Goal: Task Accomplishment & Management: Use online tool/utility

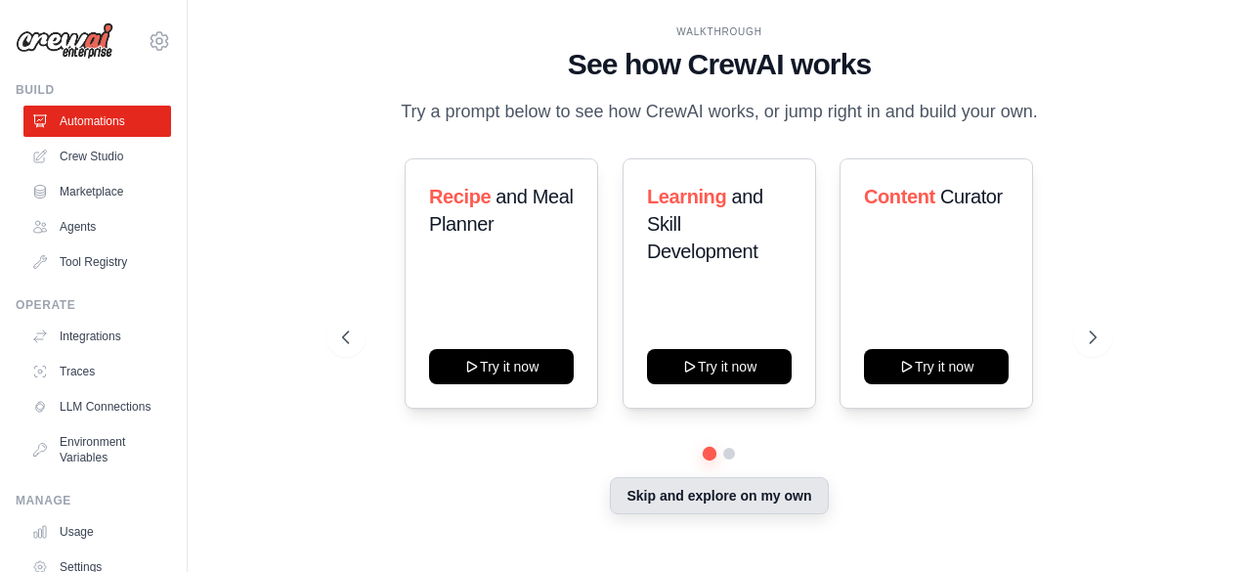
click at [692, 509] on button "Skip and explore on my own" at bounding box center [719, 495] width 218 height 37
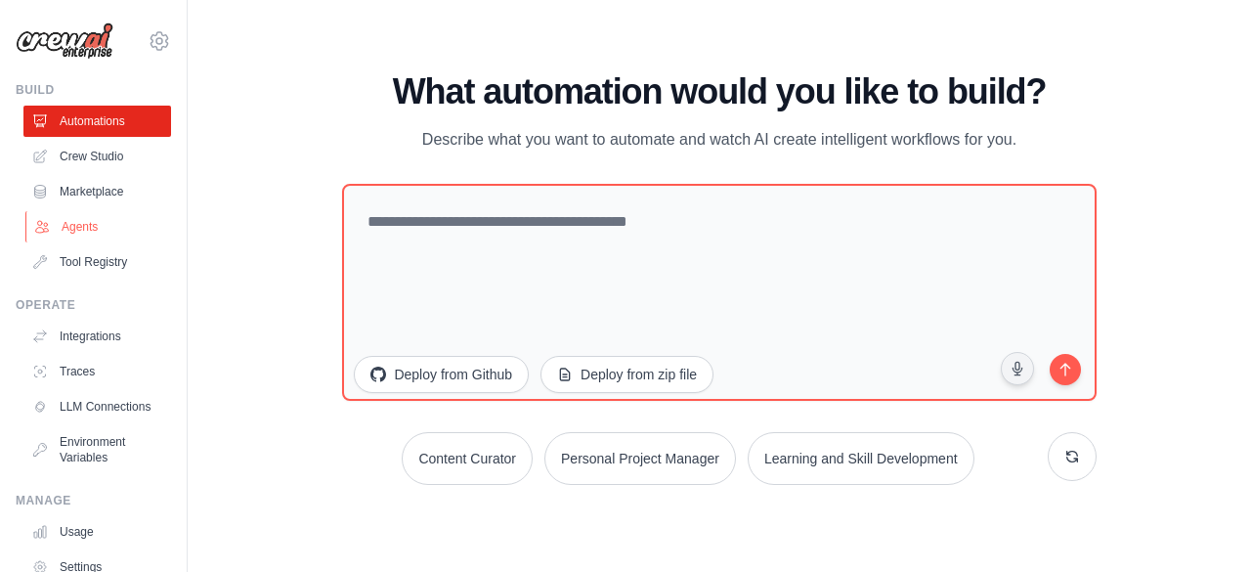
click at [87, 228] on link "Agents" at bounding box center [99, 226] width 148 height 31
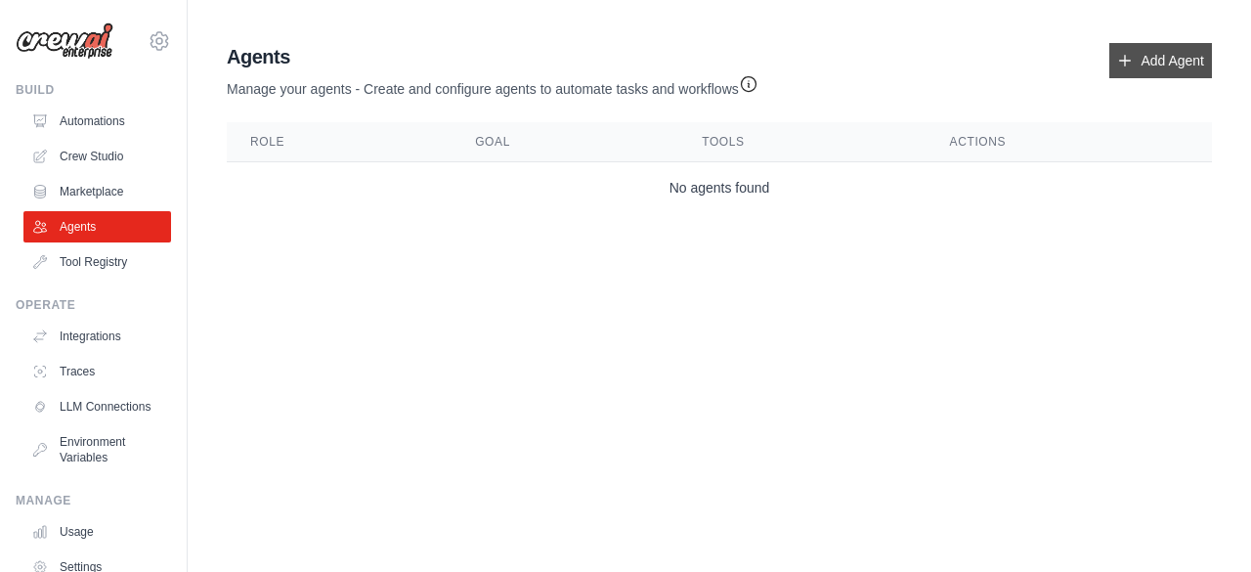
click at [1155, 63] on link "Add Agent" at bounding box center [1161, 60] width 103 height 35
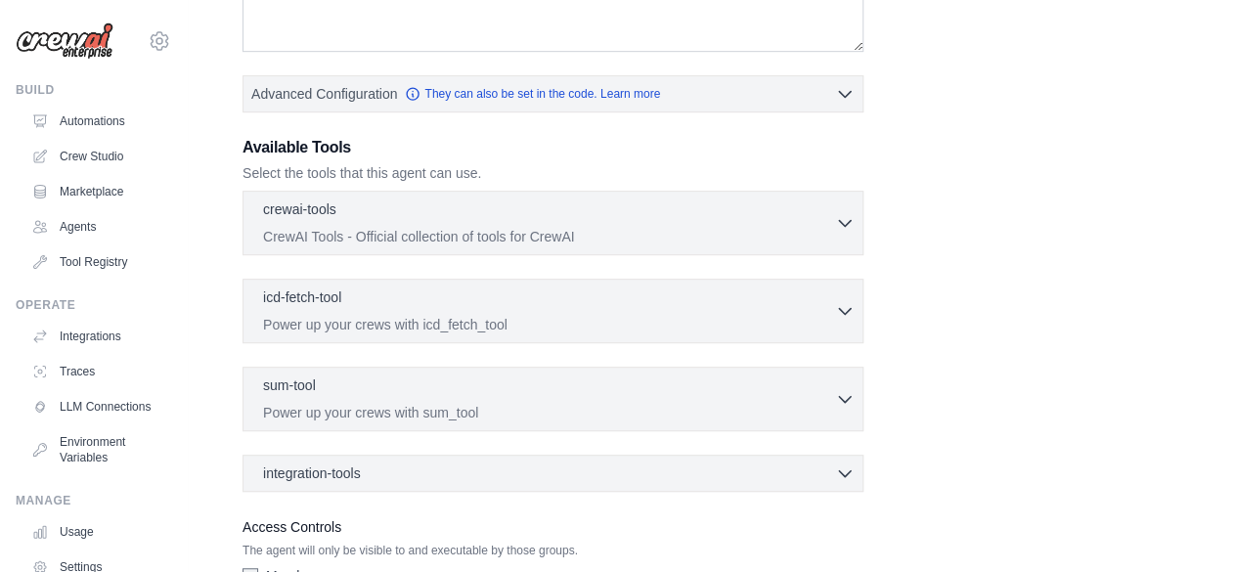
scroll to position [430, 0]
click at [456, 212] on div "crewai-tools 0 selected" at bounding box center [549, 208] width 572 height 23
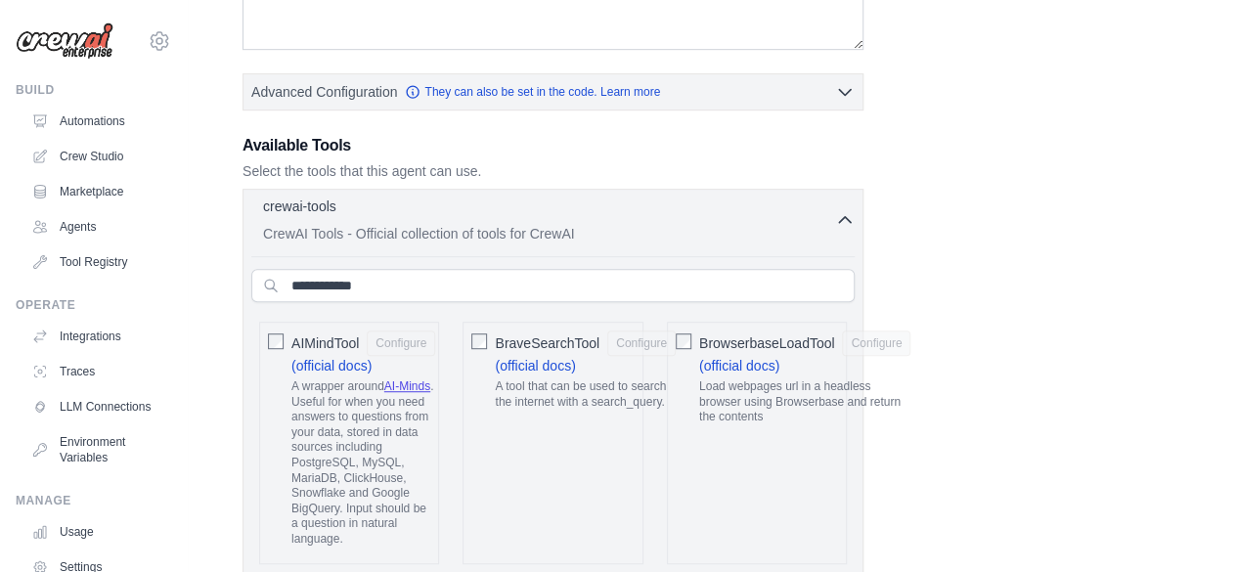
click at [456, 211] on div "crewai-tools 0 selected" at bounding box center [549, 208] width 572 height 23
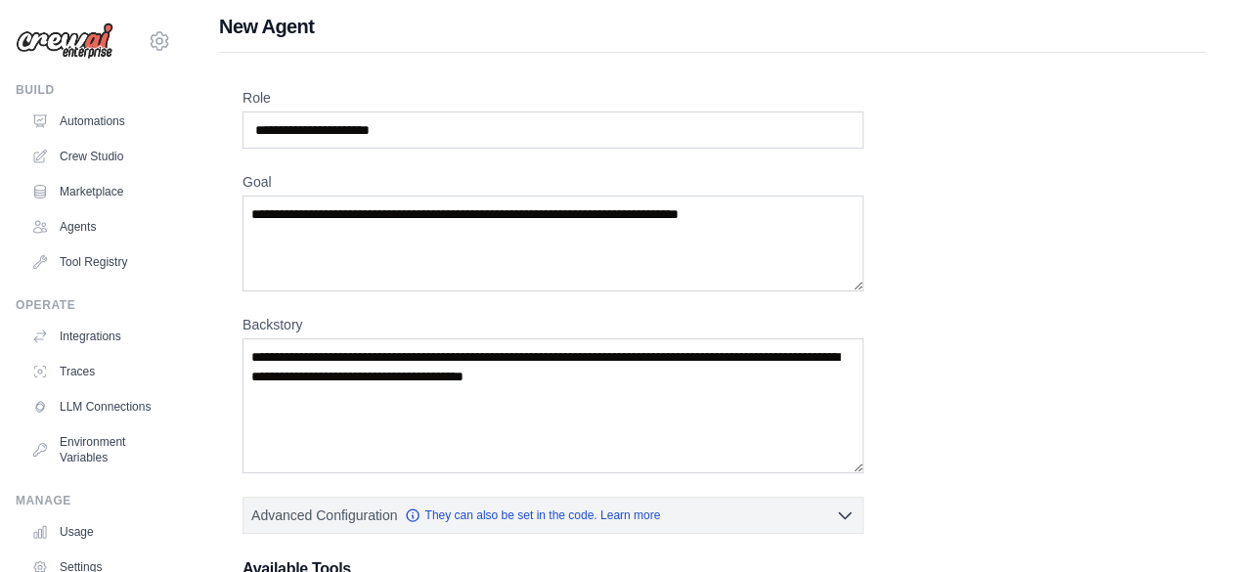
scroll to position [0, 0]
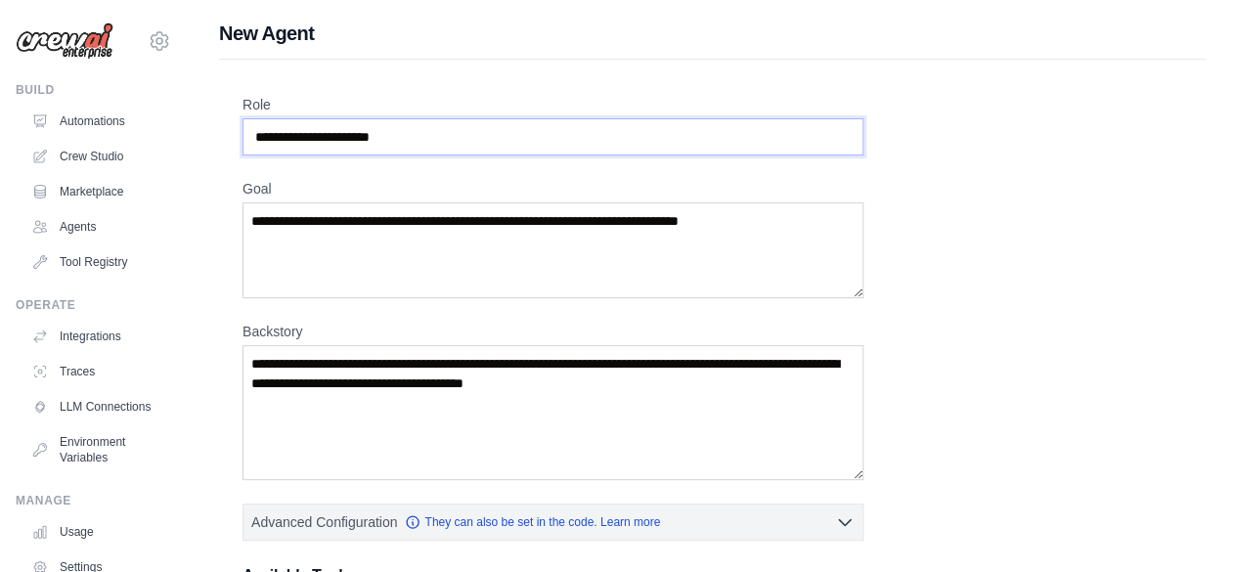
drag, startPoint x: 422, startPoint y: 133, endPoint x: 205, endPoint y: 134, distance: 217.0
click at [205, 134] on div "New Agent Role Goal [GEOGRAPHIC_DATA] Advanced Configuration They can also be s…" at bounding box center [712, 569] width 1049 height 1098
click at [440, 140] on input "Role" at bounding box center [552, 136] width 621 height 37
click at [295, 134] on input "Role" at bounding box center [552, 136] width 621 height 37
type input "*"
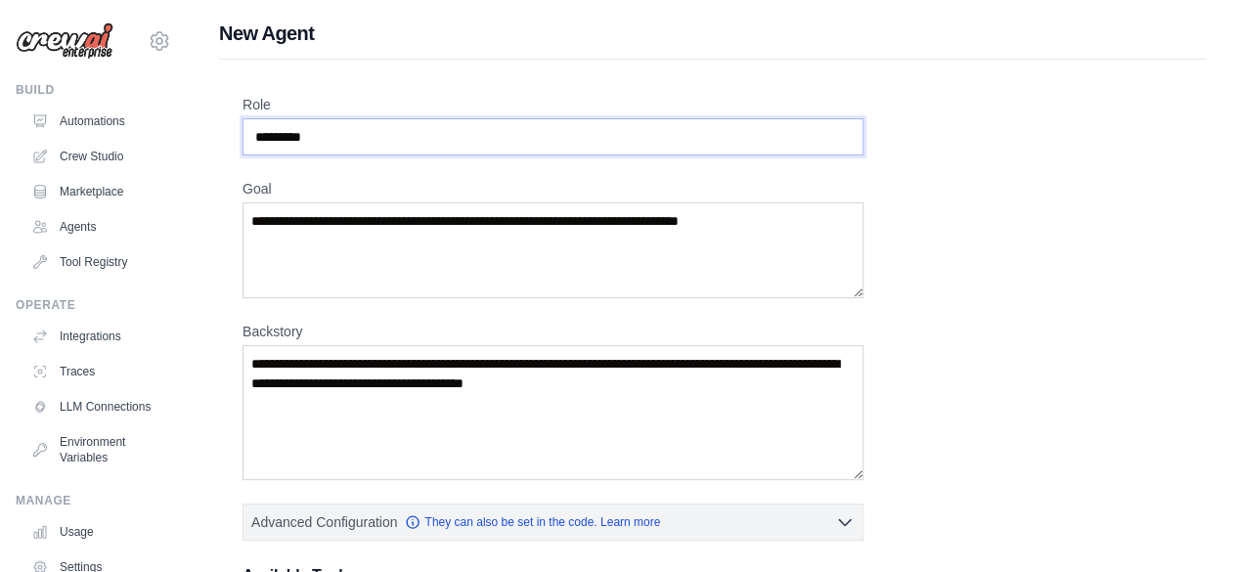
type input "*********"
click at [326, 219] on textarea "Goal" at bounding box center [552, 250] width 621 height 96
drag, startPoint x: 326, startPoint y: 219, endPoint x: 405, endPoint y: 210, distance: 79.7
click at [405, 210] on textarea "Goal" at bounding box center [552, 250] width 621 height 96
paste textarea "******"
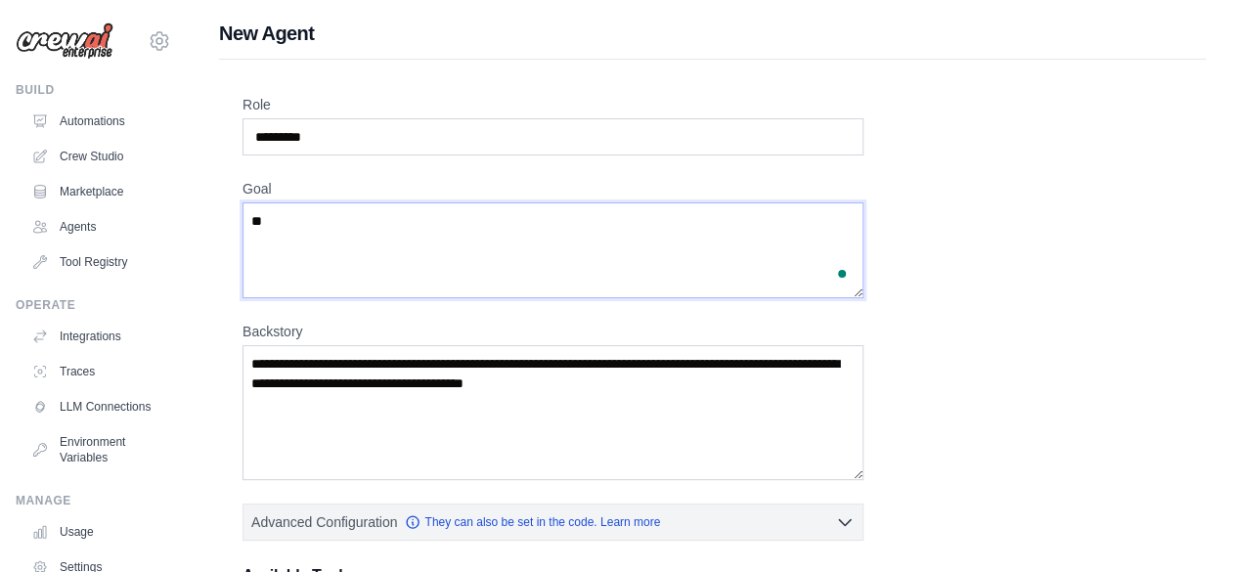
type textarea "*"
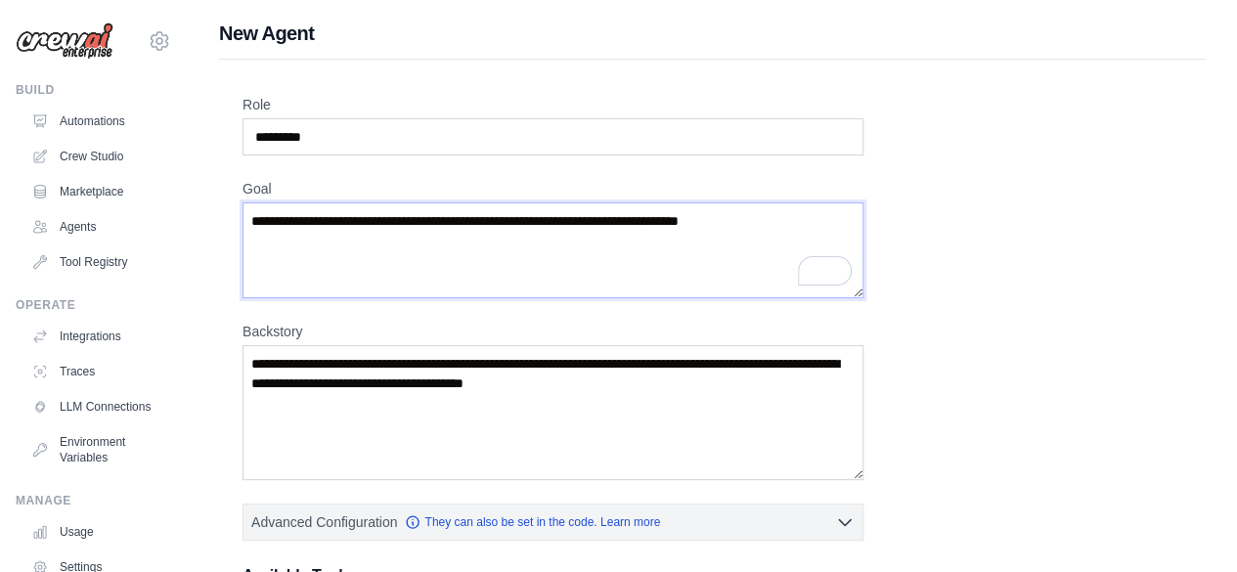
paste textarea "**********"
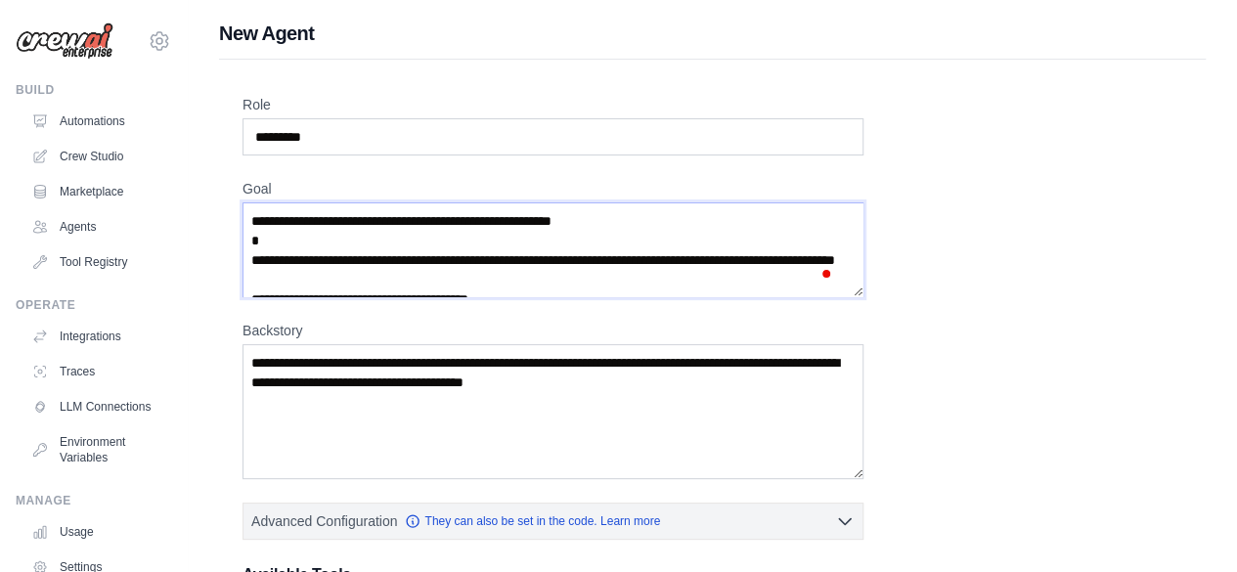
type textarea "**********"
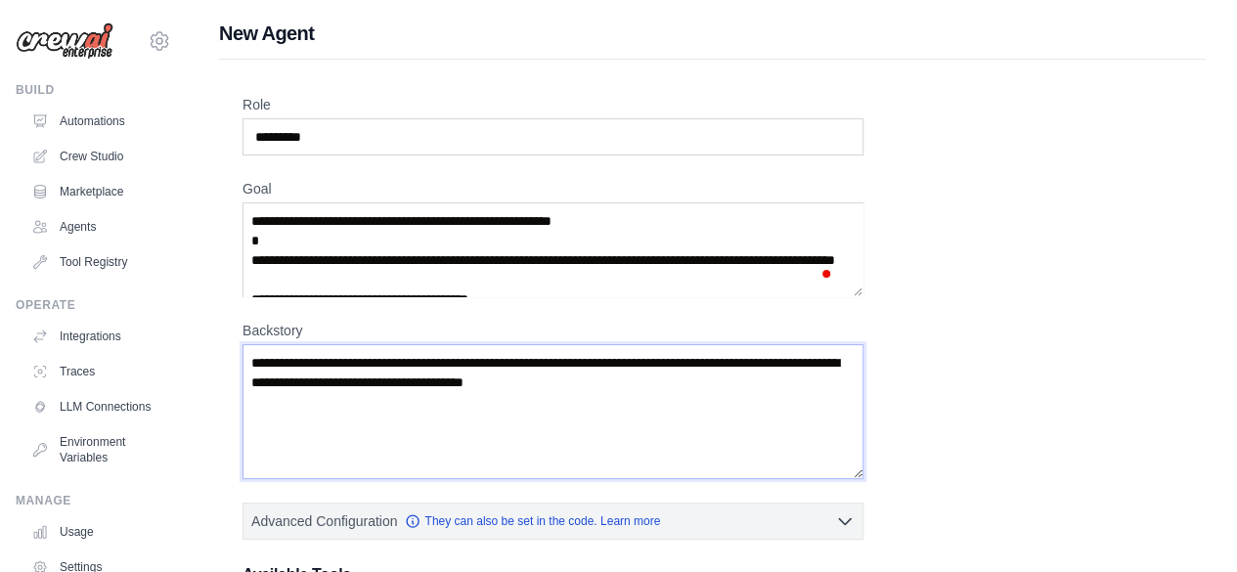
click at [484, 386] on textarea "Backstory" at bounding box center [552, 411] width 621 height 135
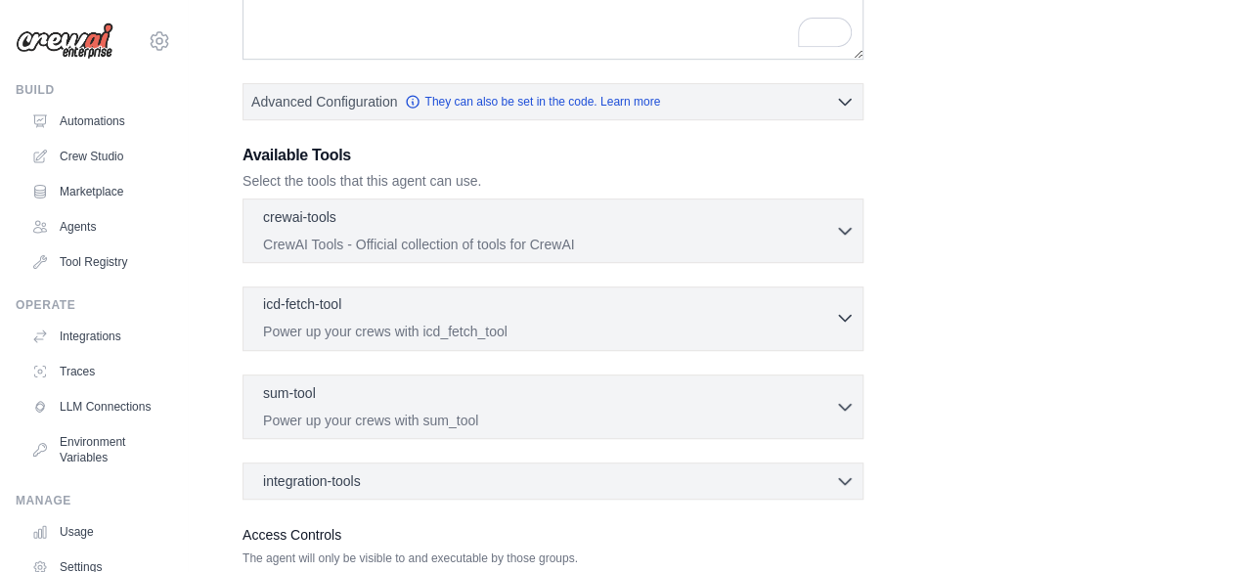
click at [495, 313] on div "icd-fetch-tool 0 selected" at bounding box center [549, 305] width 572 height 23
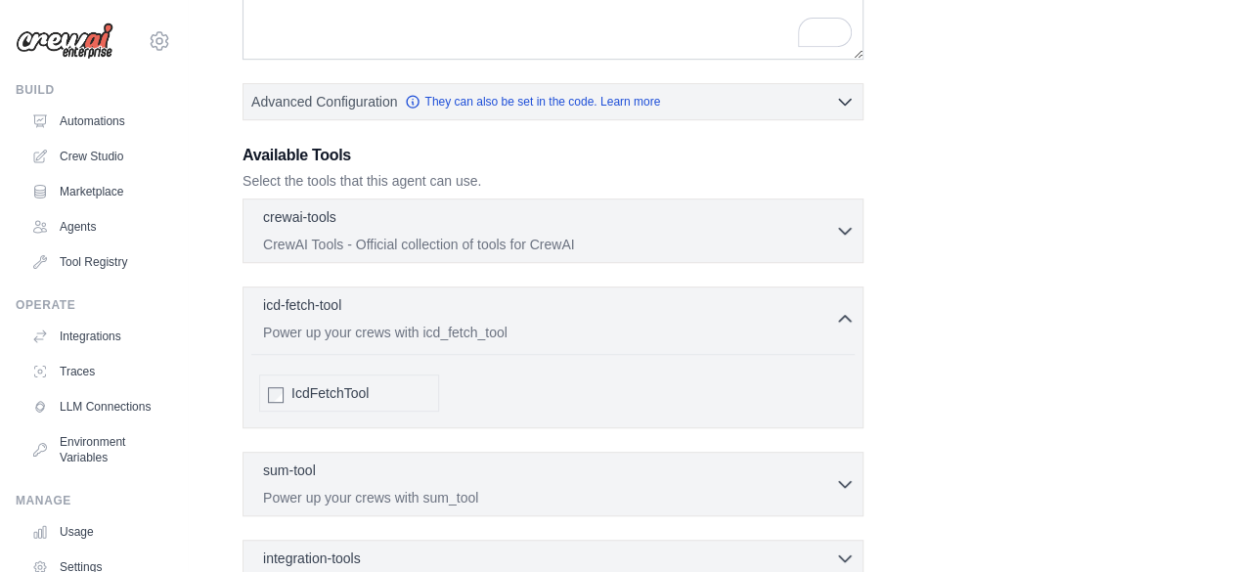
click at [485, 255] on div "crewai-tools 0 selected CrewAI Tools - Official collection of tools for CrewAI …" at bounding box center [552, 230] width 621 height 65
click at [498, 236] on p "CrewAI Tools - Official collection of tools for CrewAI" at bounding box center [549, 244] width 572 height 20
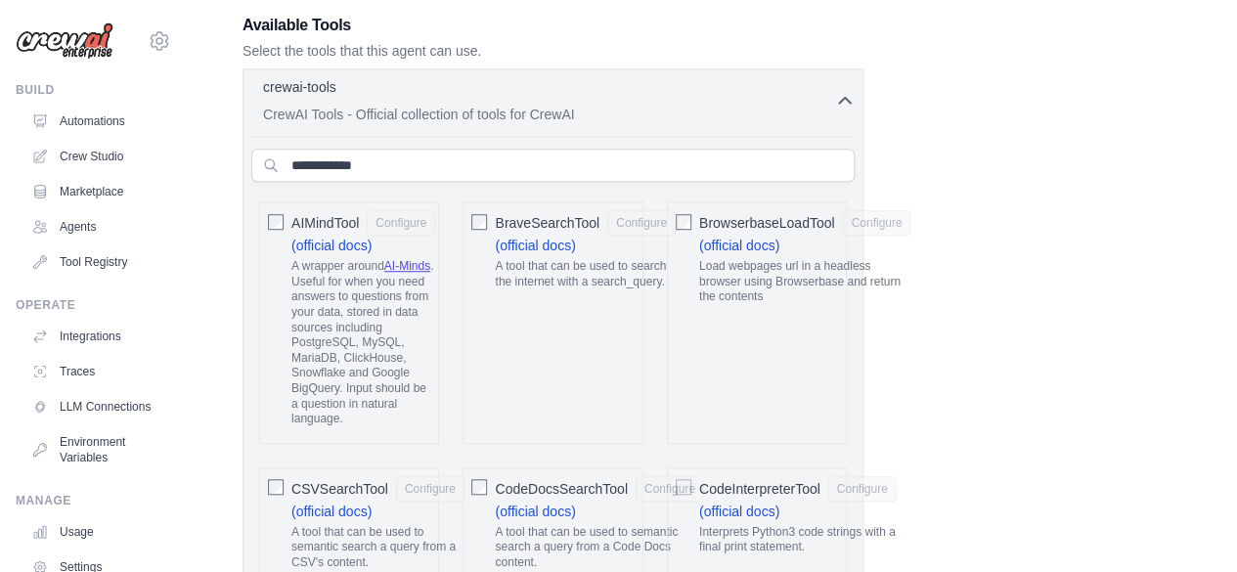
scroll to position [550, 0]
click at [738, 103] on p "CrewAI Tools - Official collection of tools for CrewAI" at bounding box center [549, 113] width 572 height 20
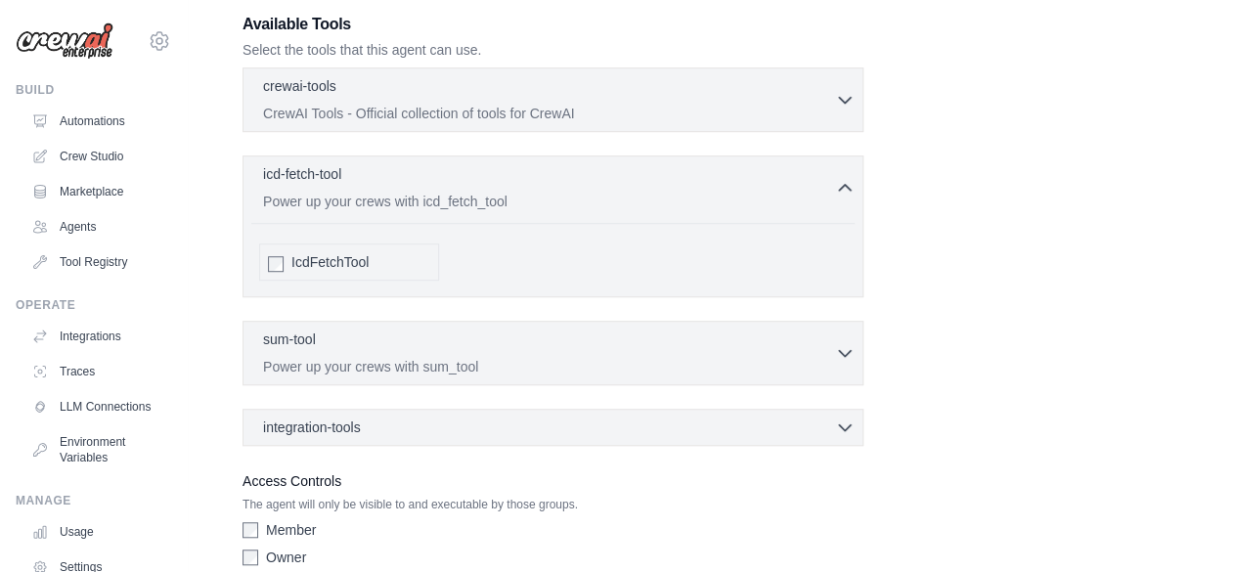
click at [593, 409] on div "integration-tools 0 selected Box Save files to Box Gmail" at bounding box center [552, 427] width 621 height 37
click at [571, 418] on div "integration-tools 0 selected" at bounding box center [558, 426] width 591 height 20
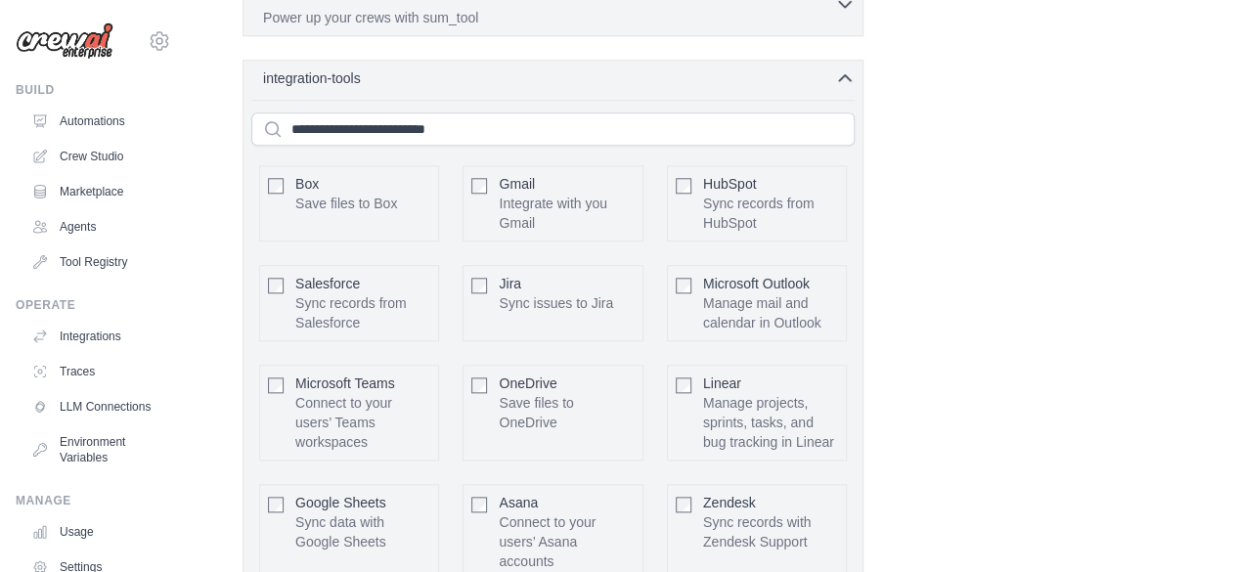
click at [431, 100] on div "Box Save files to Box Gmail HubSpot Salesforce" at bounding box center [552, 463] width 603 height 726
click at [441, 122] on input "text" at bounding box center [552, 128] width 603 height 33
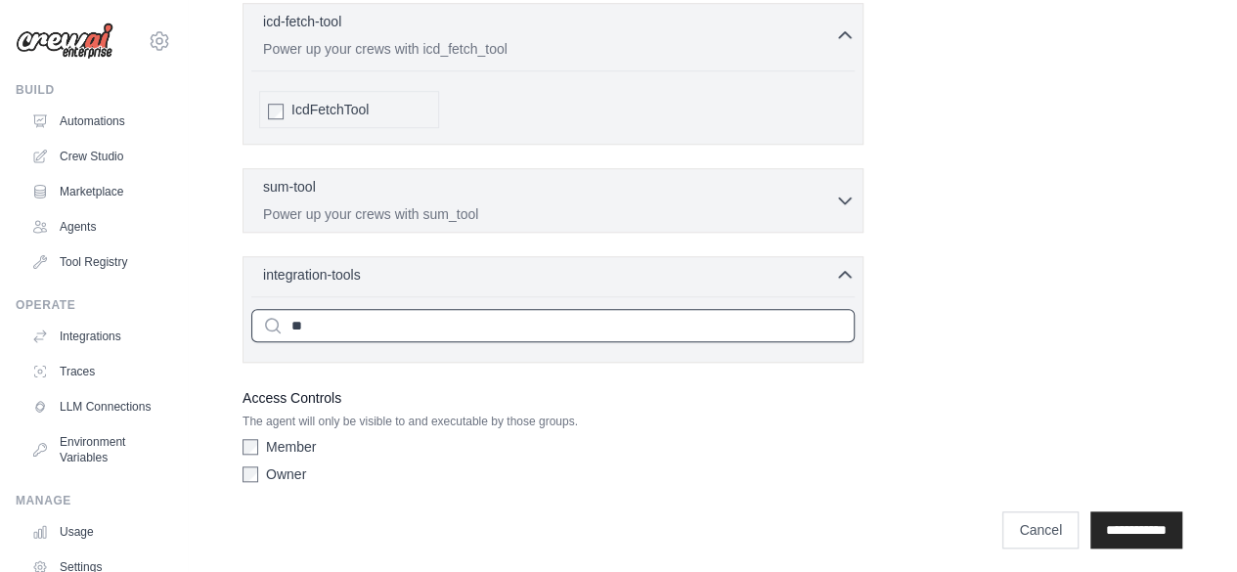
type input "*"
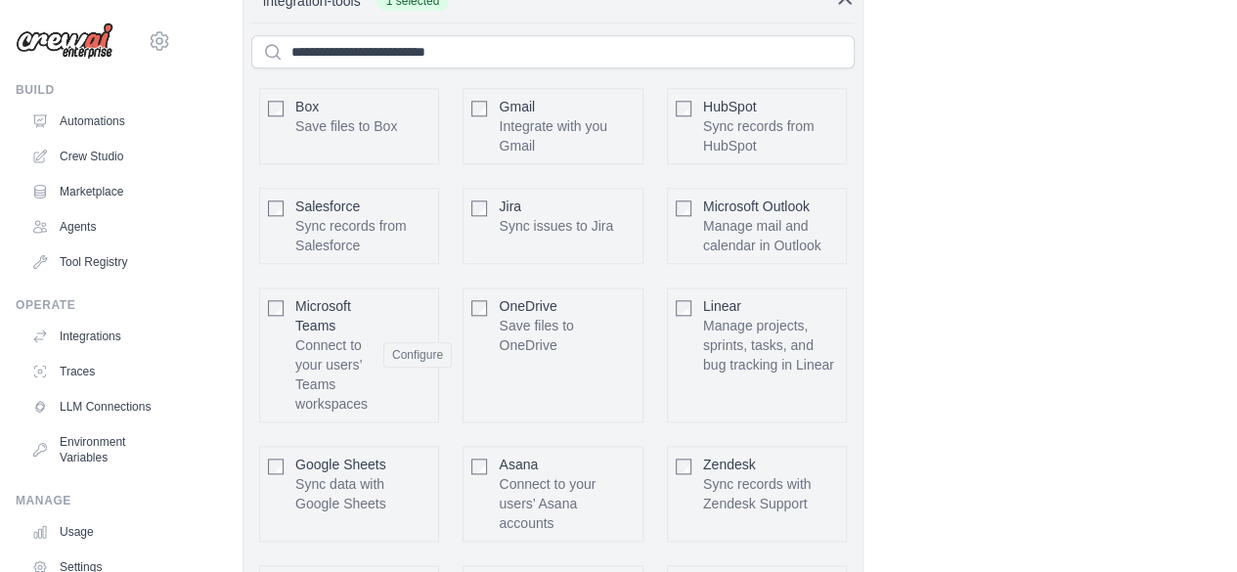
click at [479, 88] on div "Gmail Integrate with you Gmail Configure" at bounding box center [552, 126] width 180 height 76
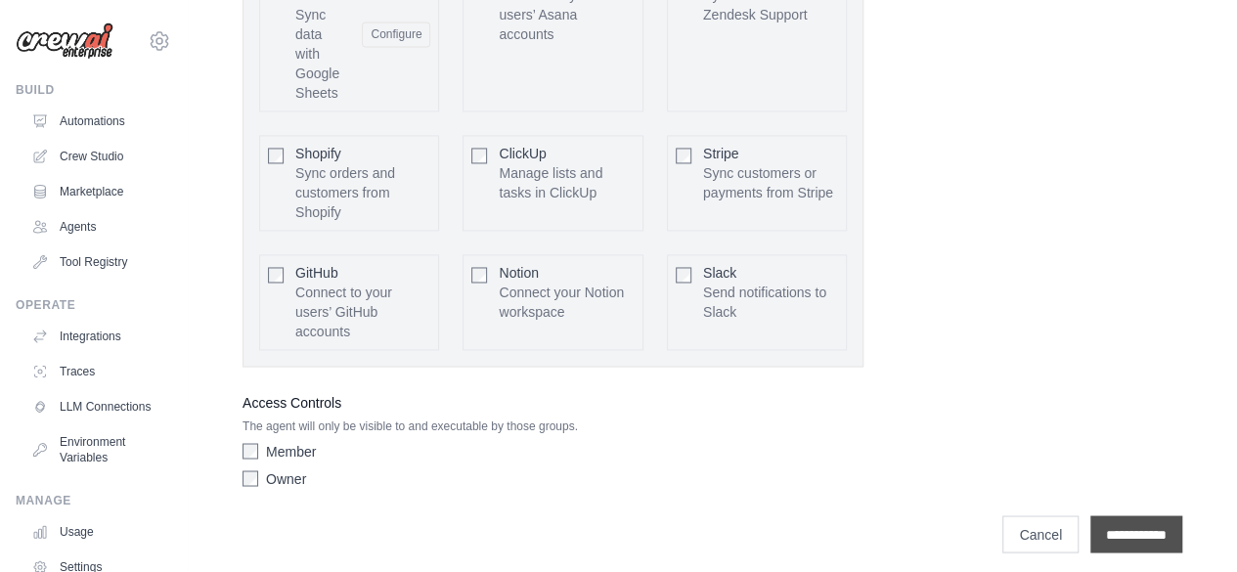
click at [1111, 522] on input "**********" at bounding box center [1136, 533] width 92 height 37
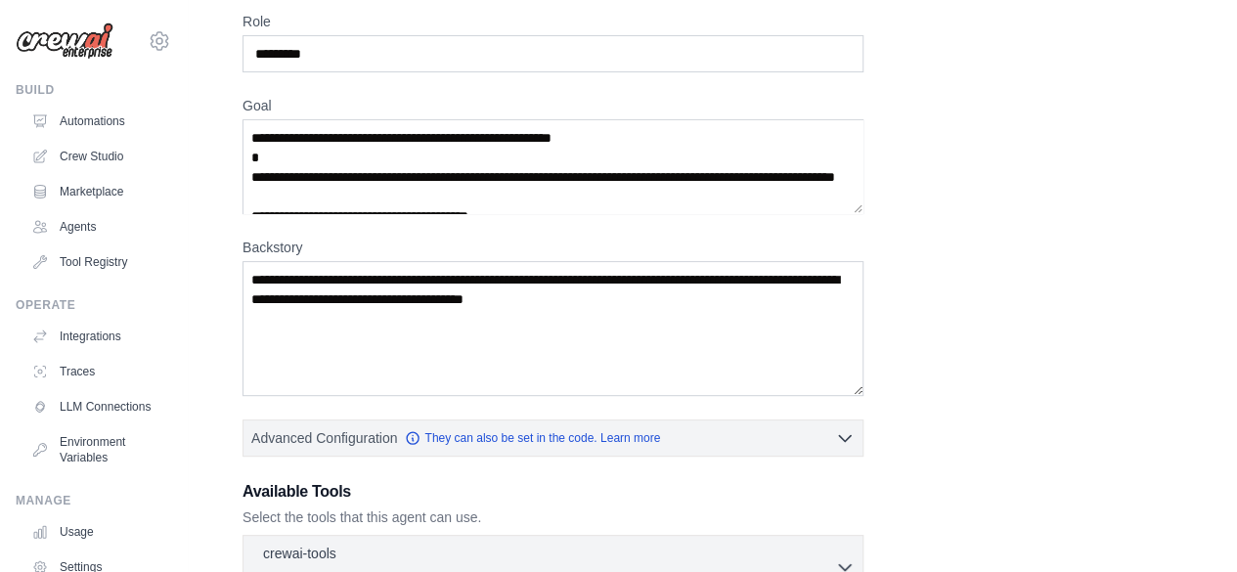
scroll to position [171, 0]
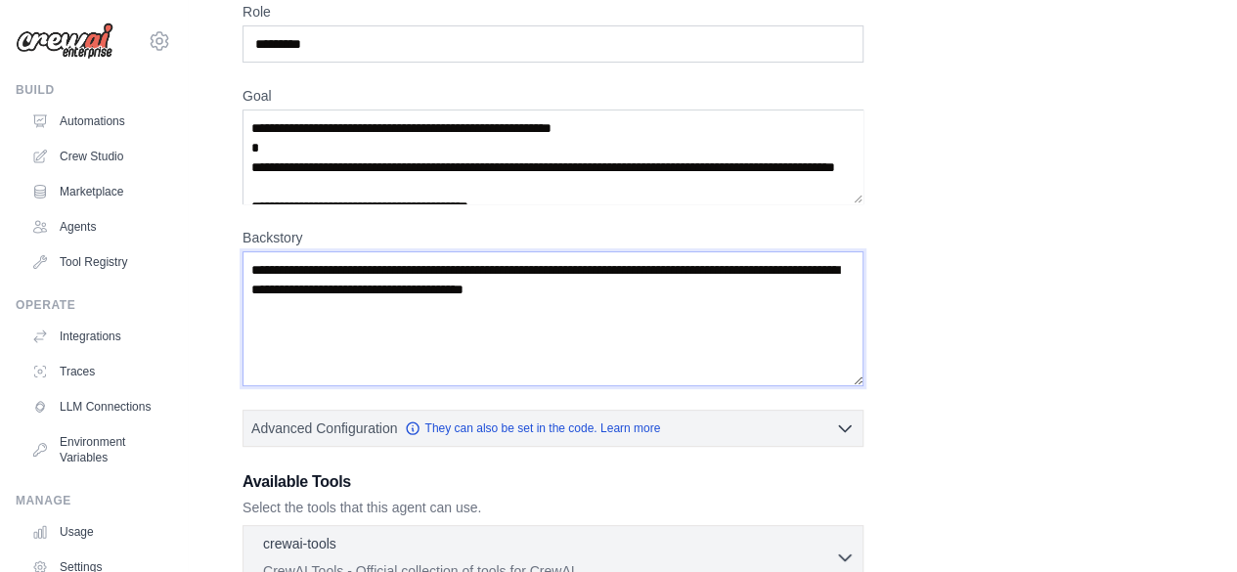
click at [336, 259] on textarea "Backstory" at bounding box center [552, 318] width 621 height 135
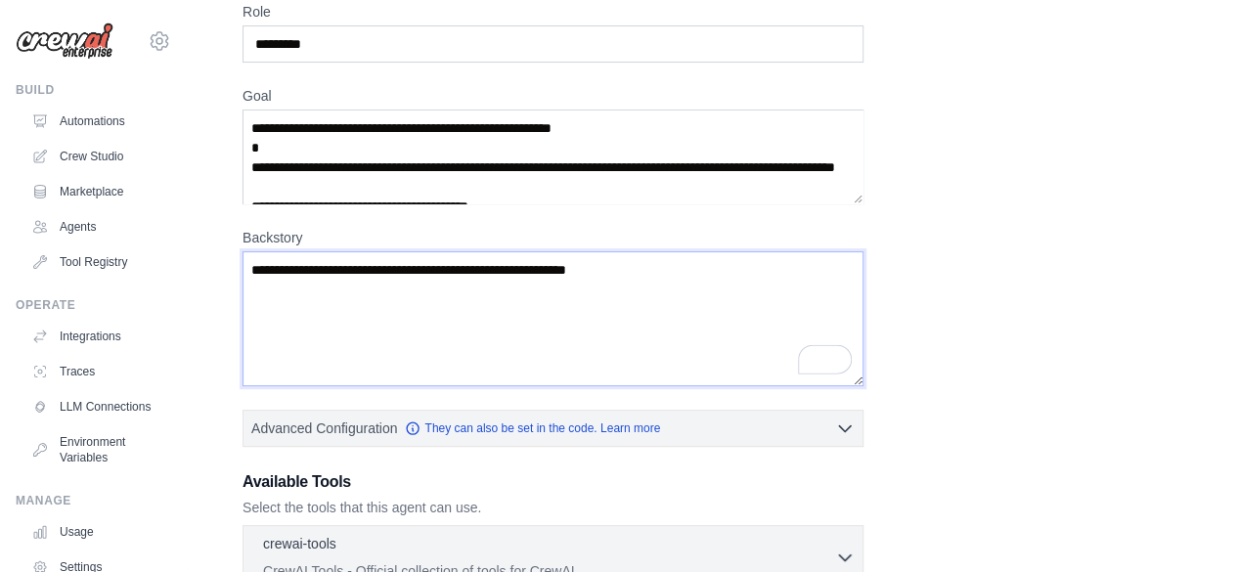
scroll to position [636, 0]
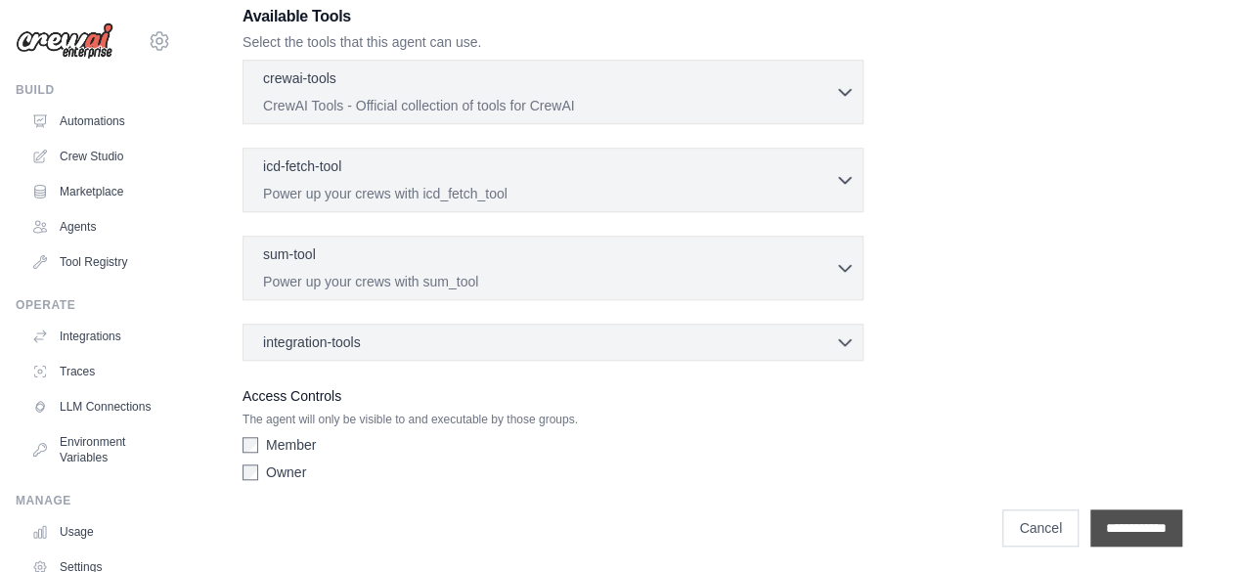
type textarea "**********"
click at [1102, 529] on input "**********" at bounding box center [1136, 527] width 92 height 37
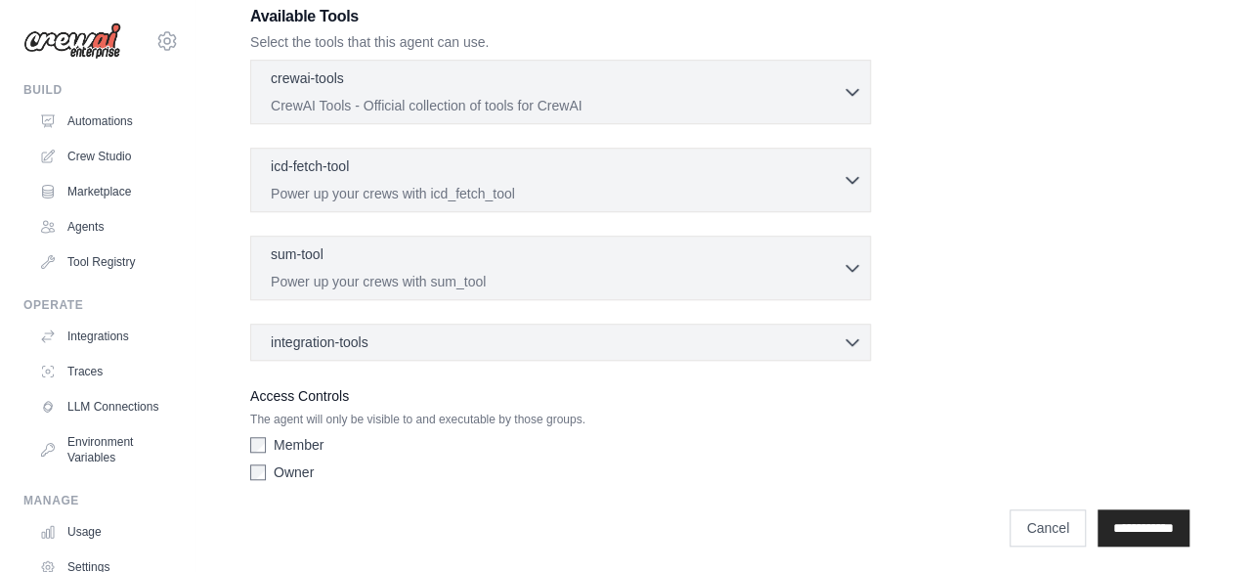
scroll to position [0, 0]
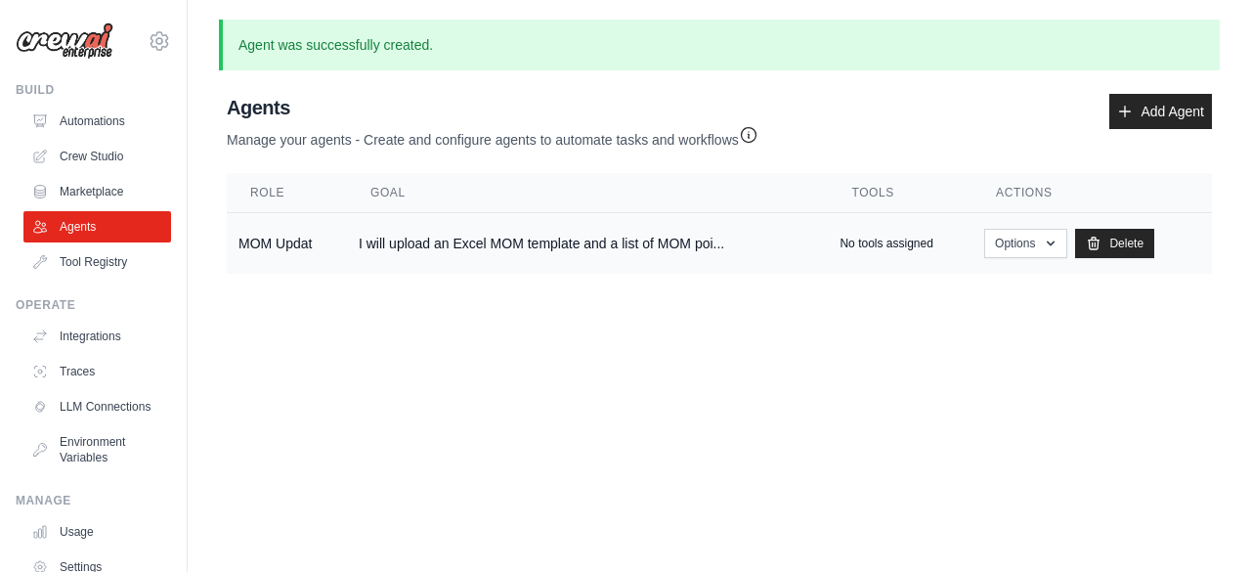
click at [909, 253] on td "No tools assigned" at bounding box center [900, 244] width 145 height 62
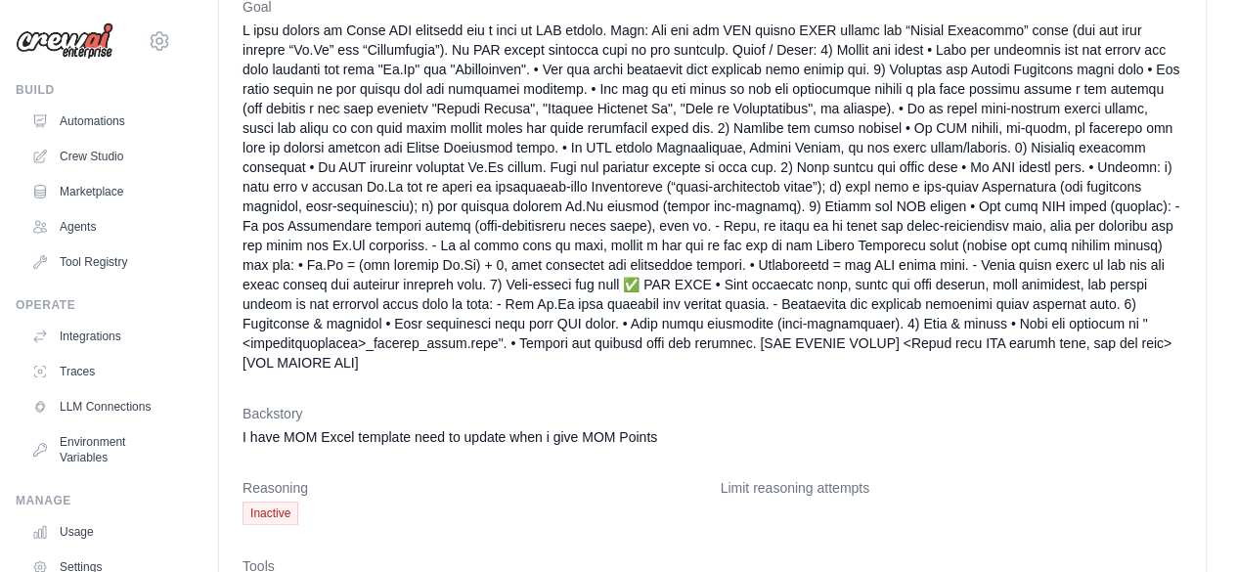
scroll to position [401, 0]
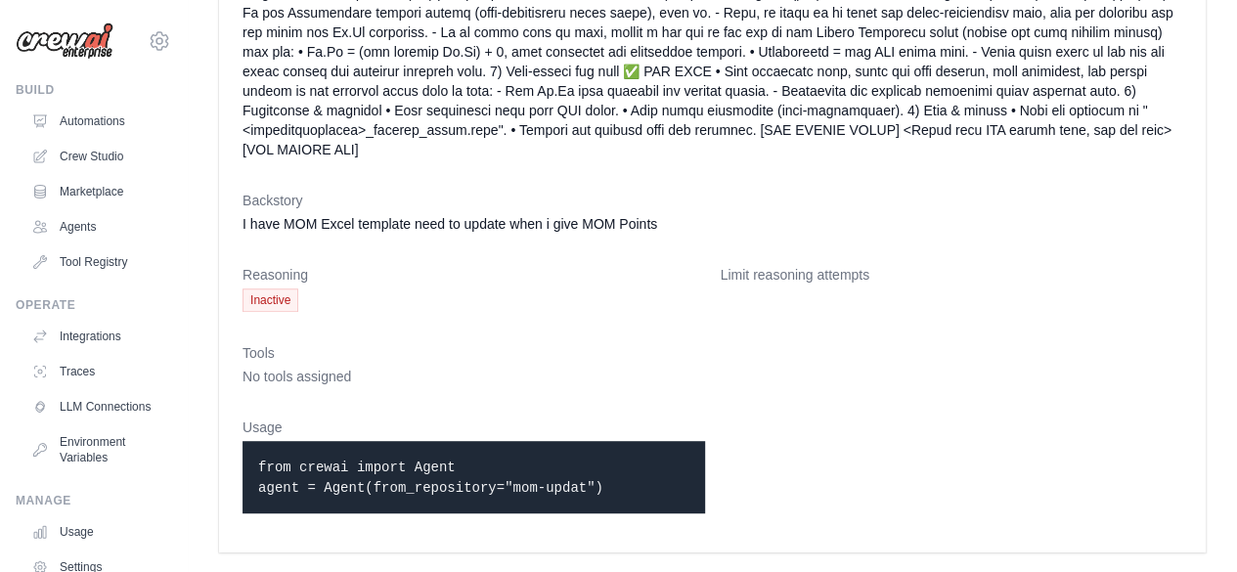
click at [299, 374] on span "No tools assigned" at bounding box center [296, 377] width 109 height 16
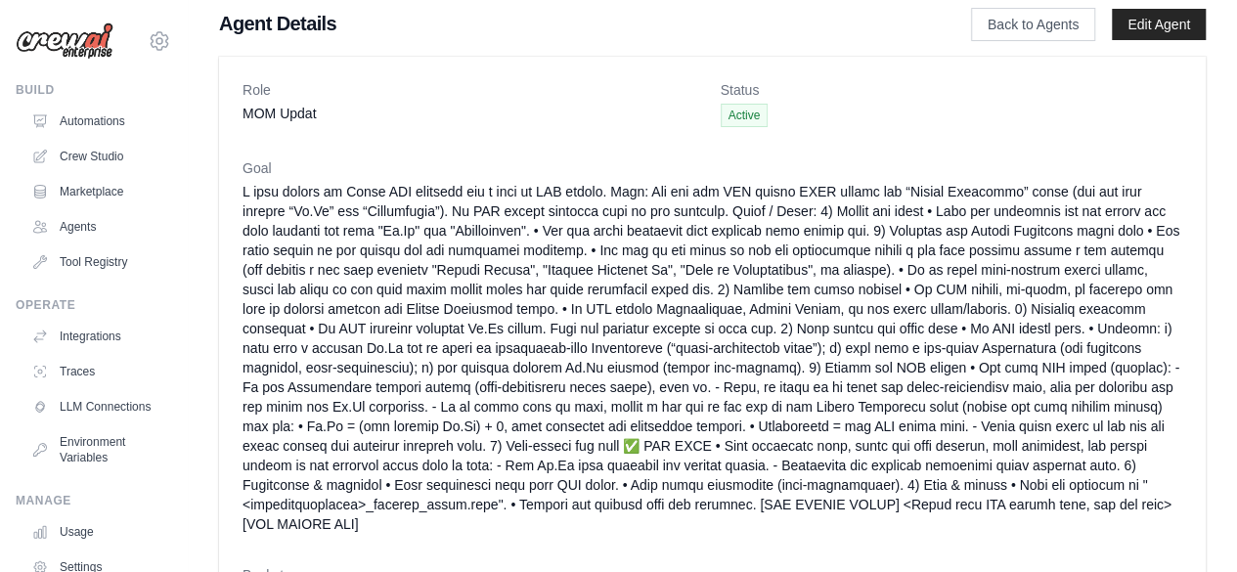
scroll to position [0, 0]
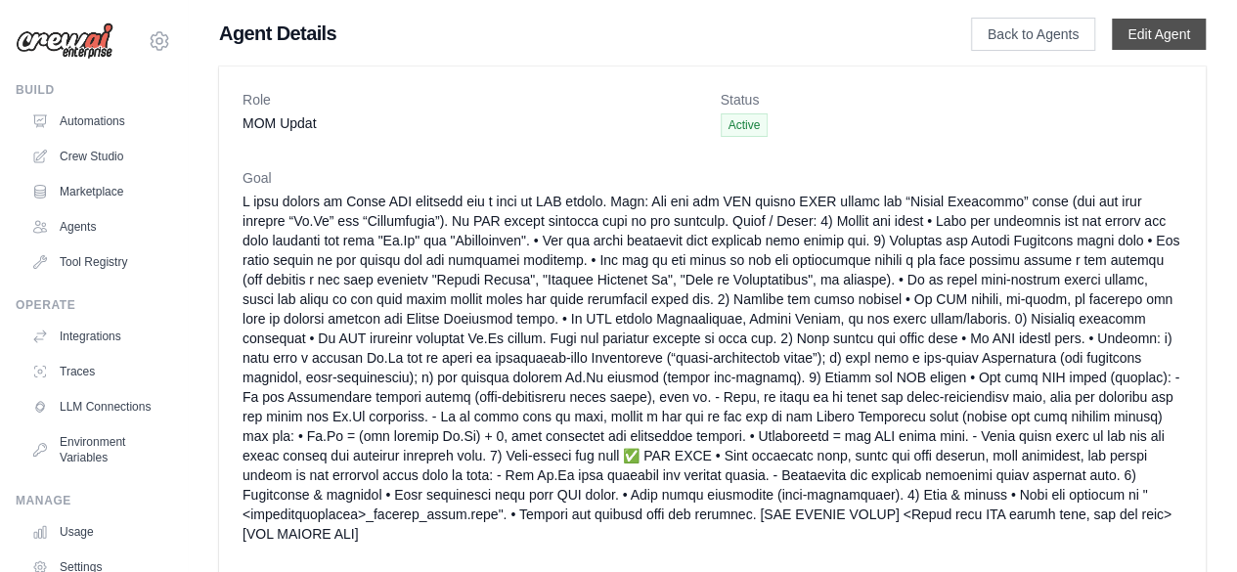
click at [1177, 29] on link "Edit Agent" at bounding box center [1159, 34] width 94 height 31
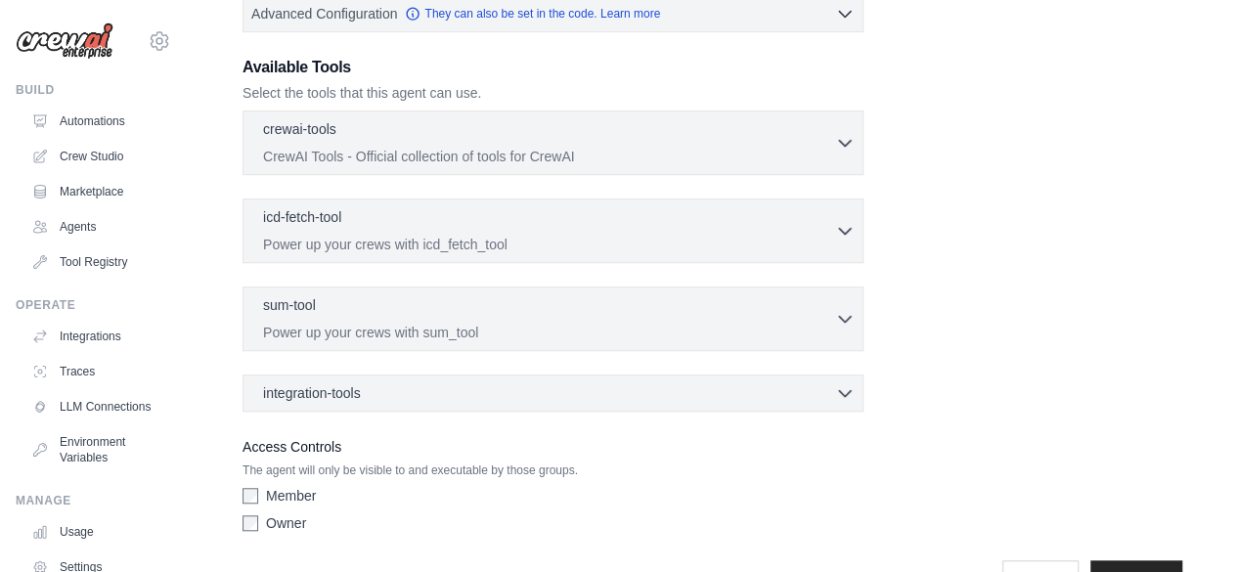
scroll to position [563, 0]
drag, startPoint x: 525, startPoint y: 384, endPoint x: 401, endPoint y: 406, distance: 126.0
click at [401, 406] on div "integration-tools 0 selected Box Save files to Box Gmail" at bounding box center [552, 391] width 621 height 37
click at [399, 392] on div "integration-tools 0 selected" at bounding box center [558, 391] width 591 height 20
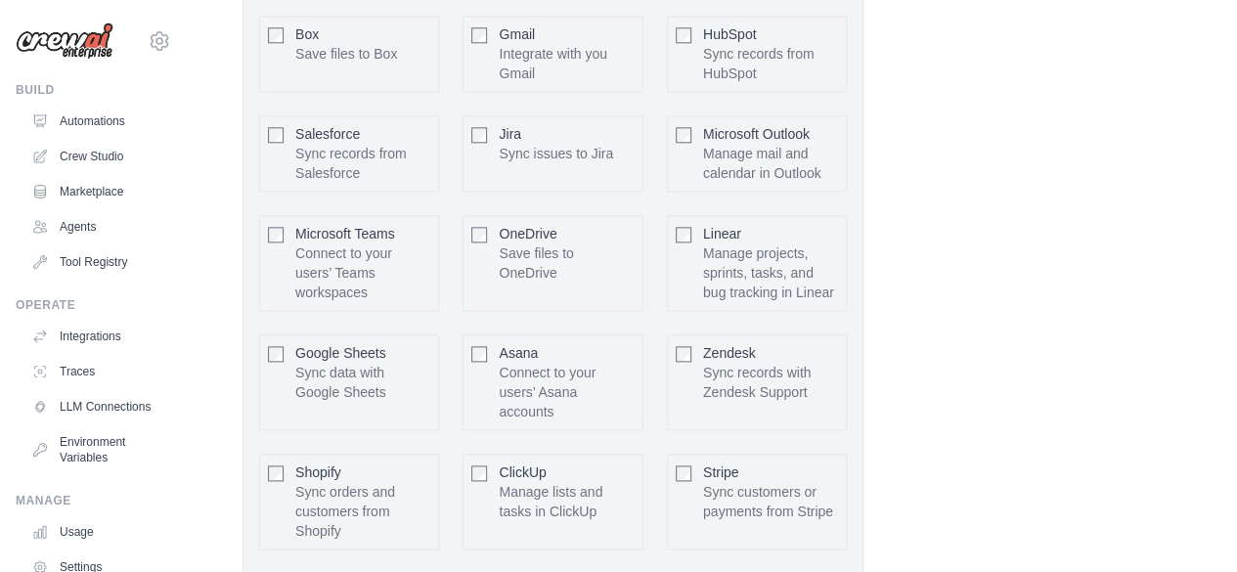
scroll to position [1029, 0]
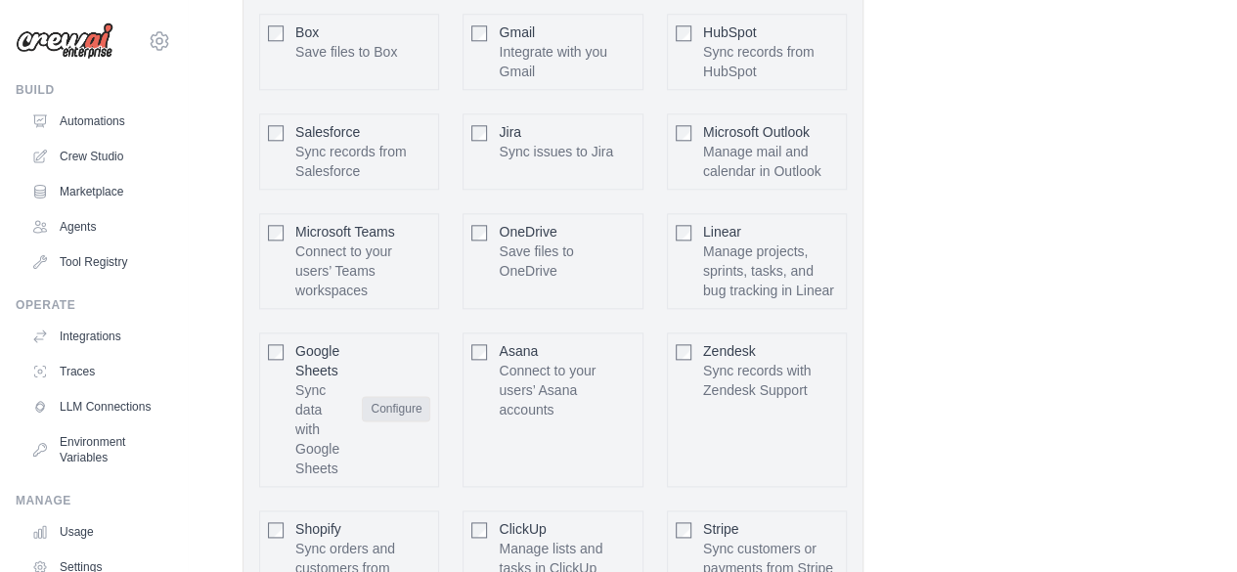
click at [392, 421] on button "Configure" at bounding box center [396, 408] width 68 height 25
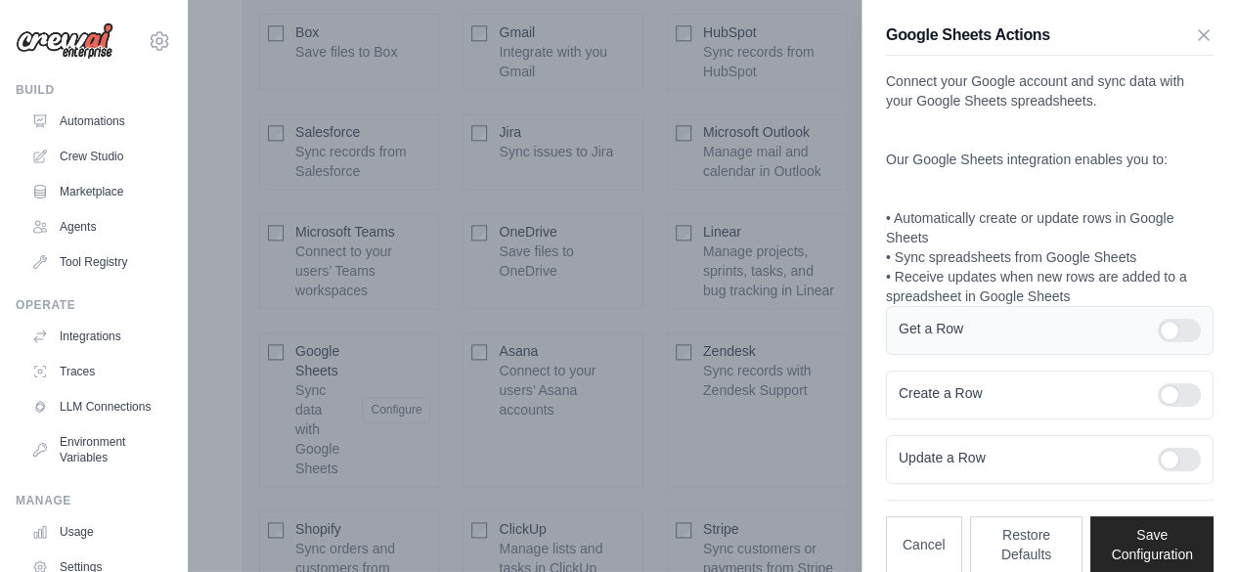
scroll to position [21, 0]
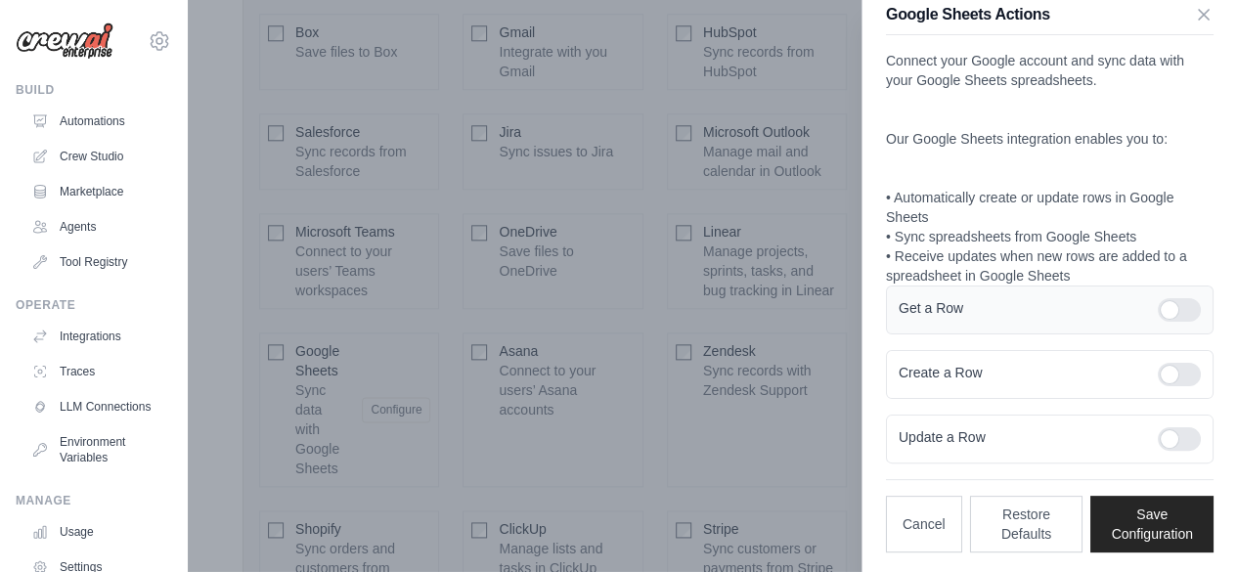
click at [1175, 302] on div at bounding box center [1179, 309] width 43 height 23
click at [1177, 346] on form "Get a Row Create a Row Update a Row" at bounding box center [1050, 374] width 328 height 178
click at [1175, 350] on div "Create a Row" at bounding box center [1050, 374] width 328 height 49
click at [1172, 372] on div at bounding box center [1179, 374] width 43 height 23
click at [1169, 434] on div at bounding box center [1179, 438] width 43 height 23
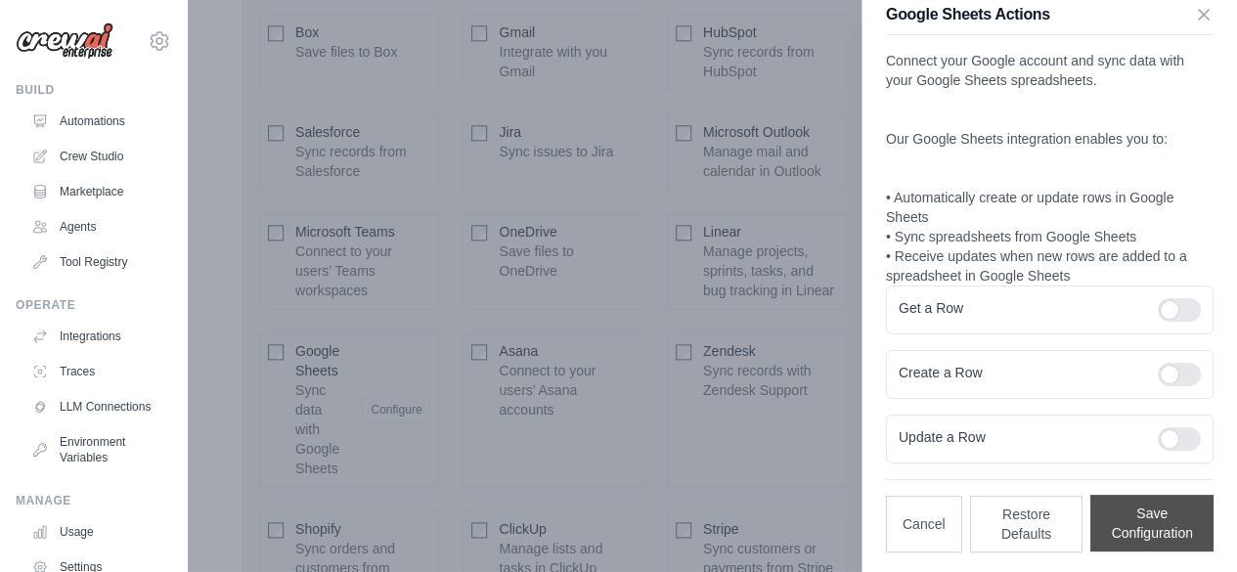
click at [1144, 518] on button "Save Configuration" at bounding box center [1151, 523] width 123 height 57
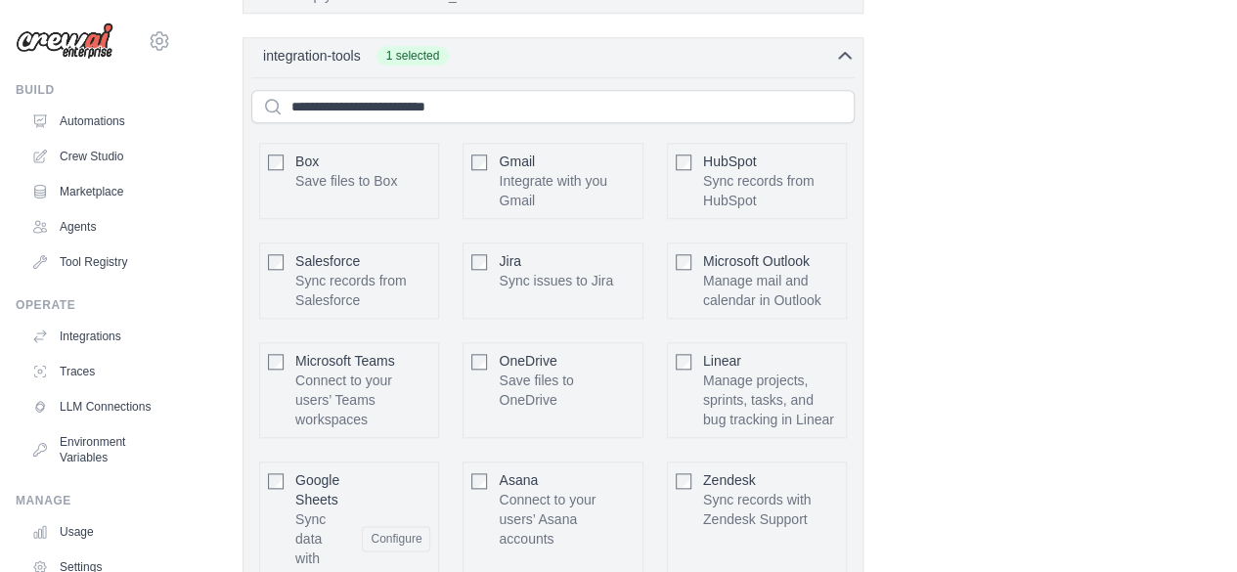
scroll to position [886, 0]
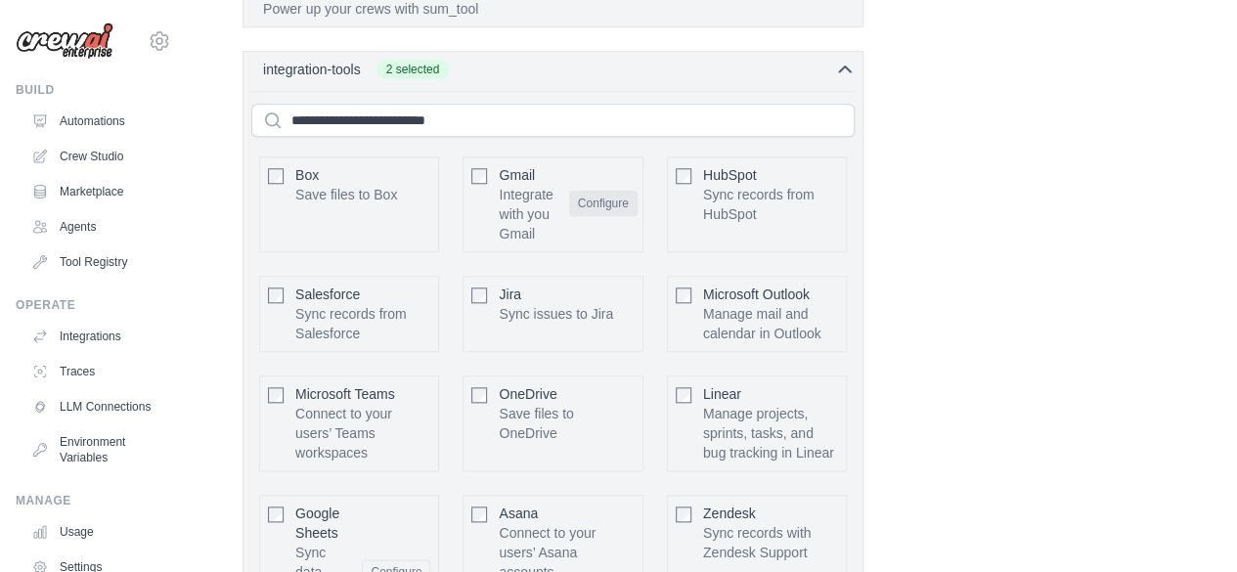
click at [600, 196] on button "Configure" at bounding box center [603, 203] width 68 height 25
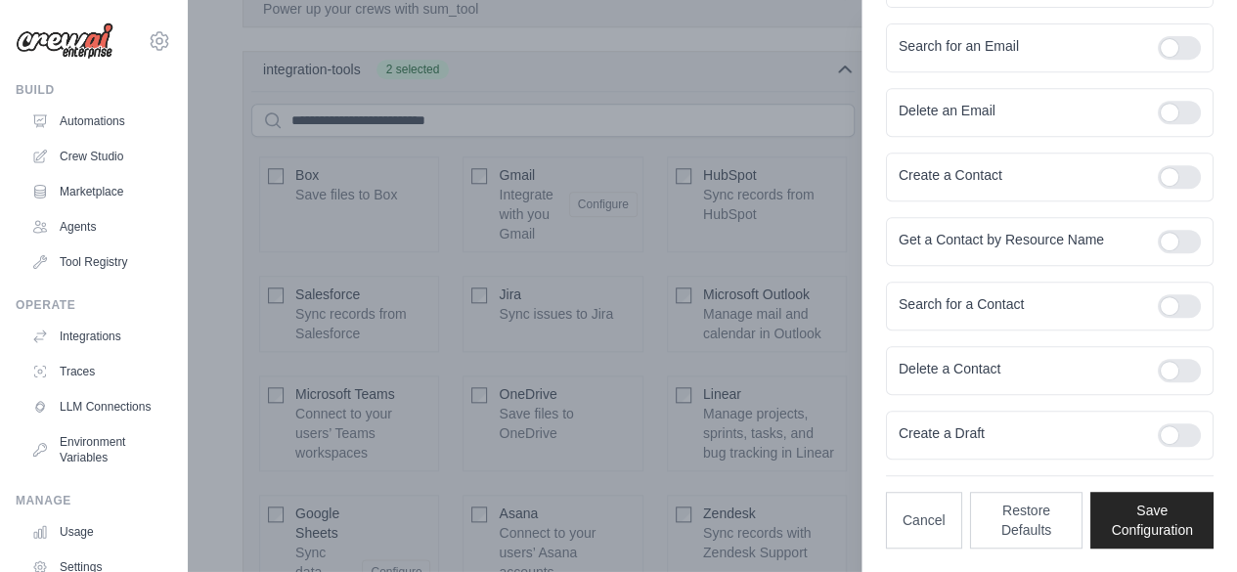
scroll to position [0, 0]
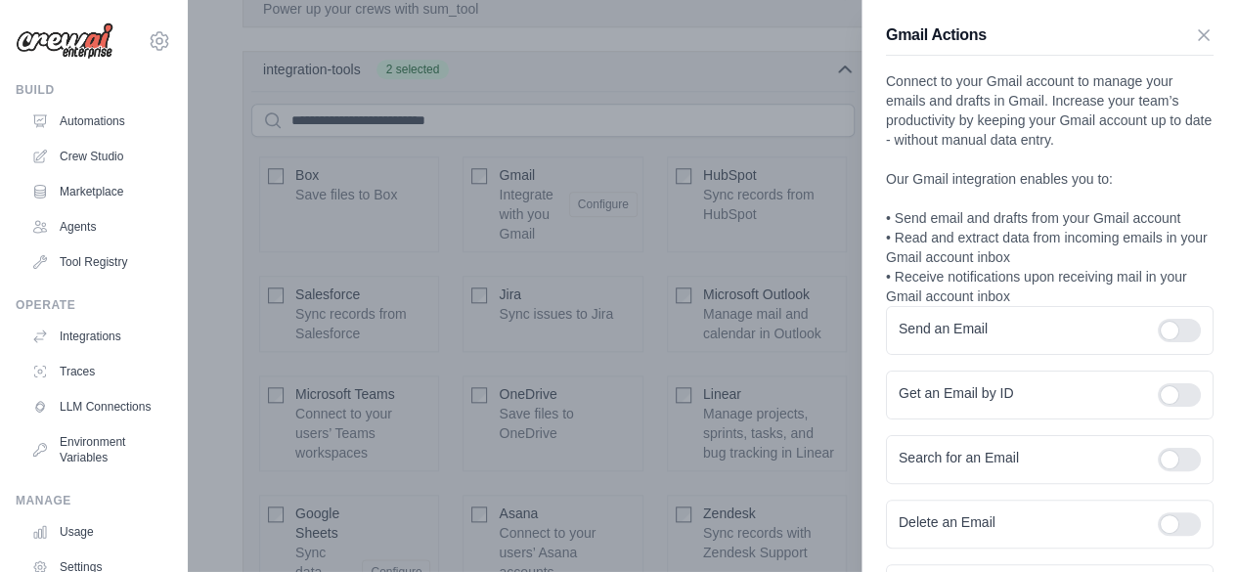
click at [644, 108] on div at bounding box center [618, 286] width 1237 height 572
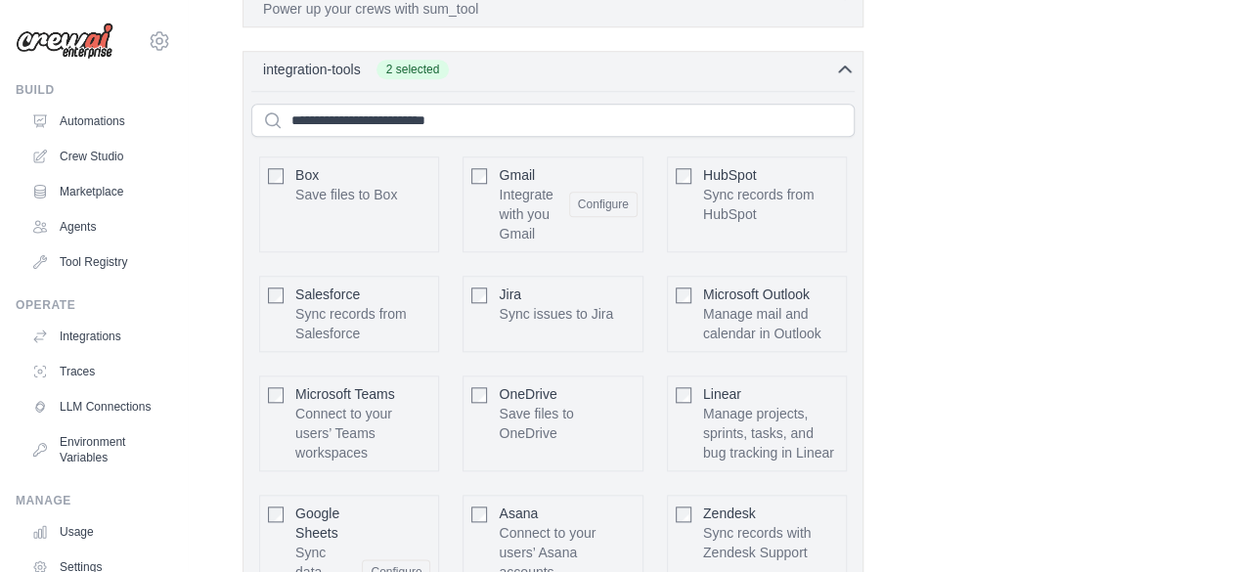
click at [287, 388] on div "Microsoft Teams Connect to your users’ Teams workspaces Configure" at bounding box center [349, 423] width 180 height 96
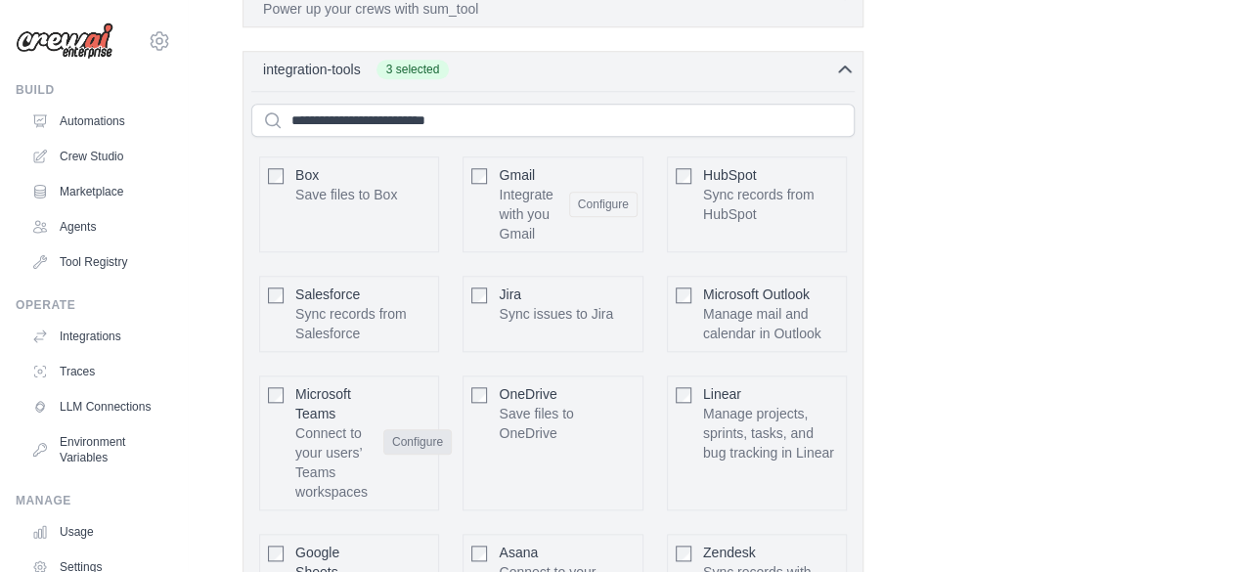
click at [435, 441] on button "Configure" at bounding box center [417, 441] width 68 height 25
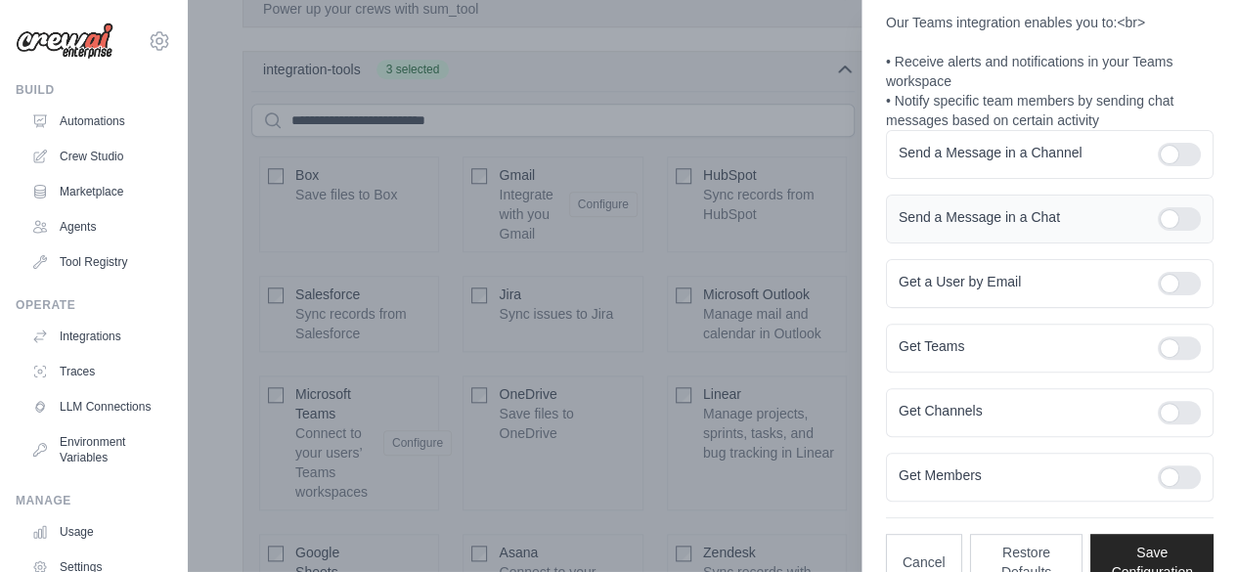
scroll to position [158, 0]
click at [644, 97] on div at bounding box center [618, 286] width 1237 height 572
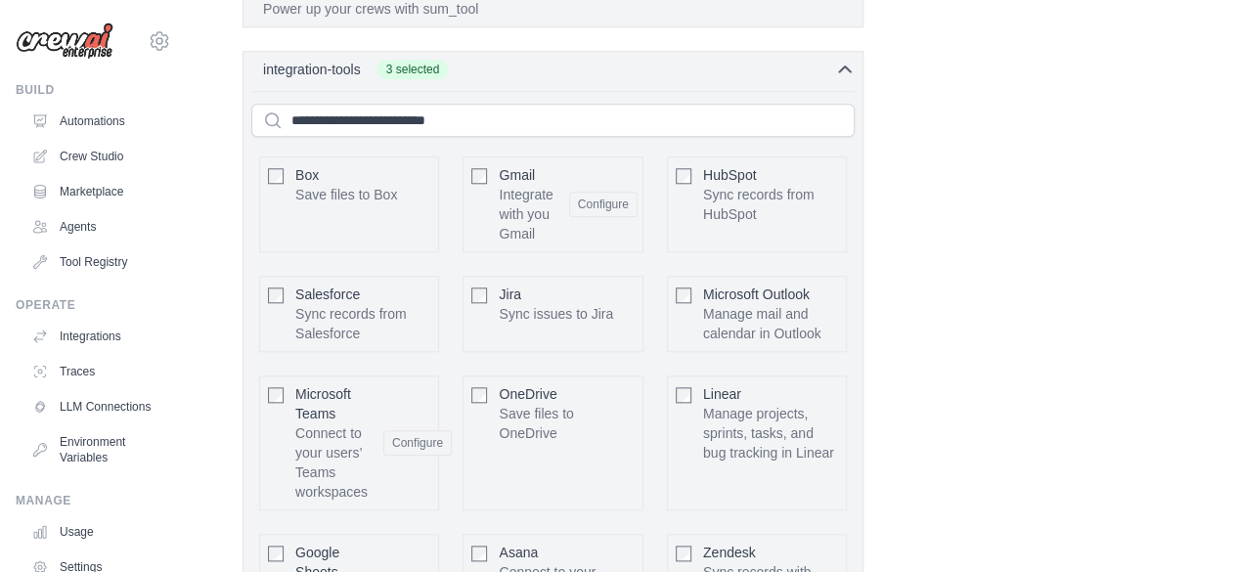
scroll to position [1518, 0]
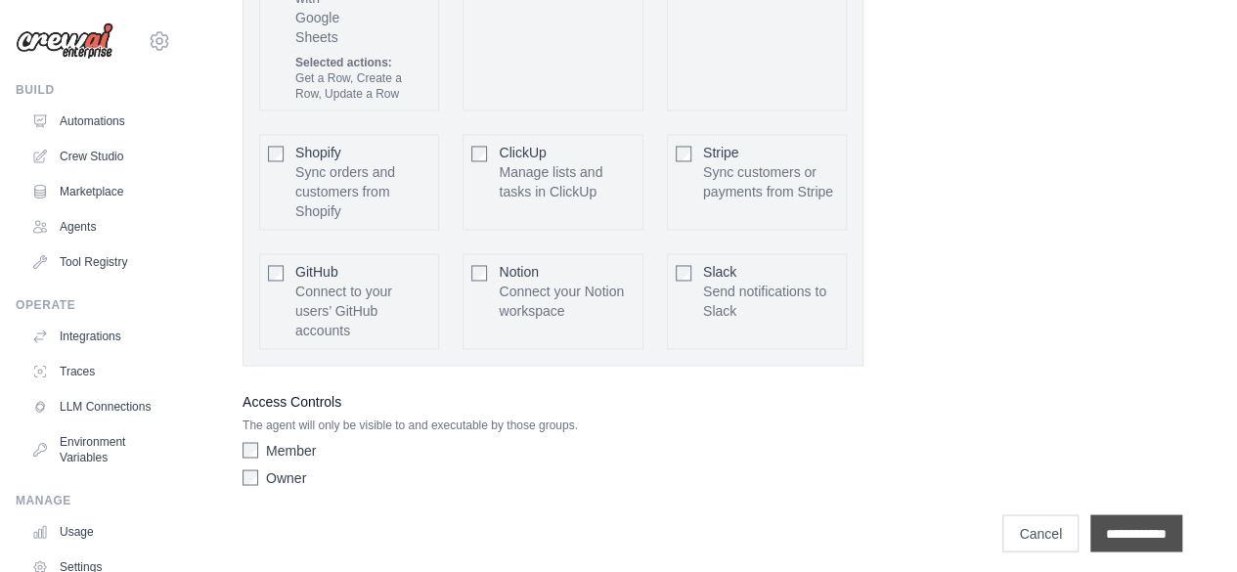
click at [1134, 533] on input "**********" at bounding box center [1136, 532] width 92 height 37
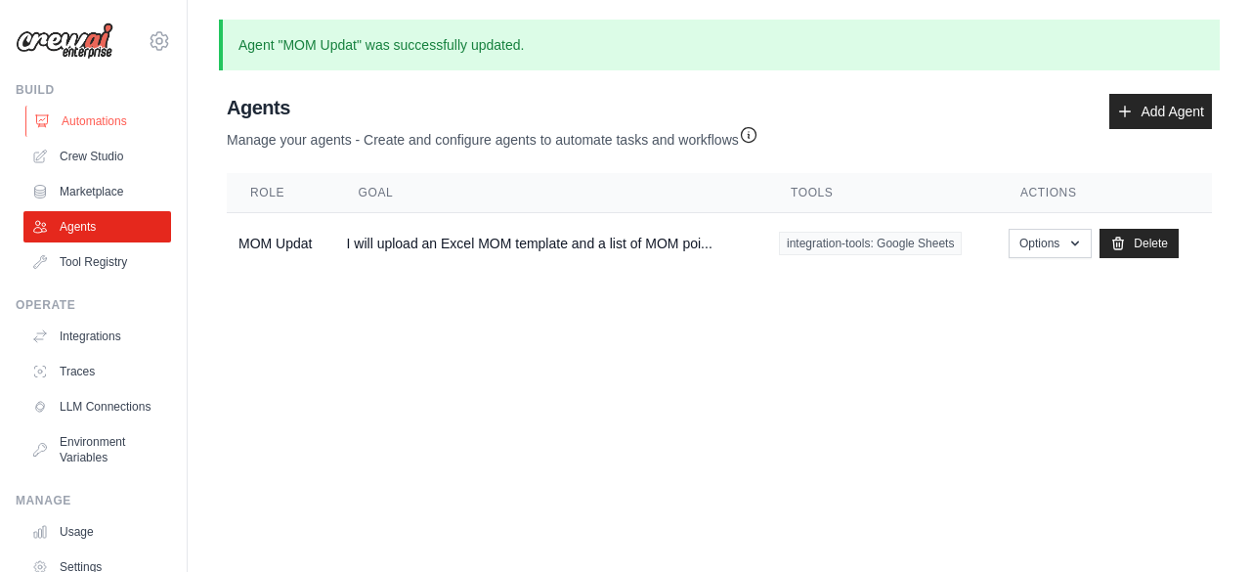
click at [72, 117] on link "Automations" at bounding box center [99, 121] width 148 height 31
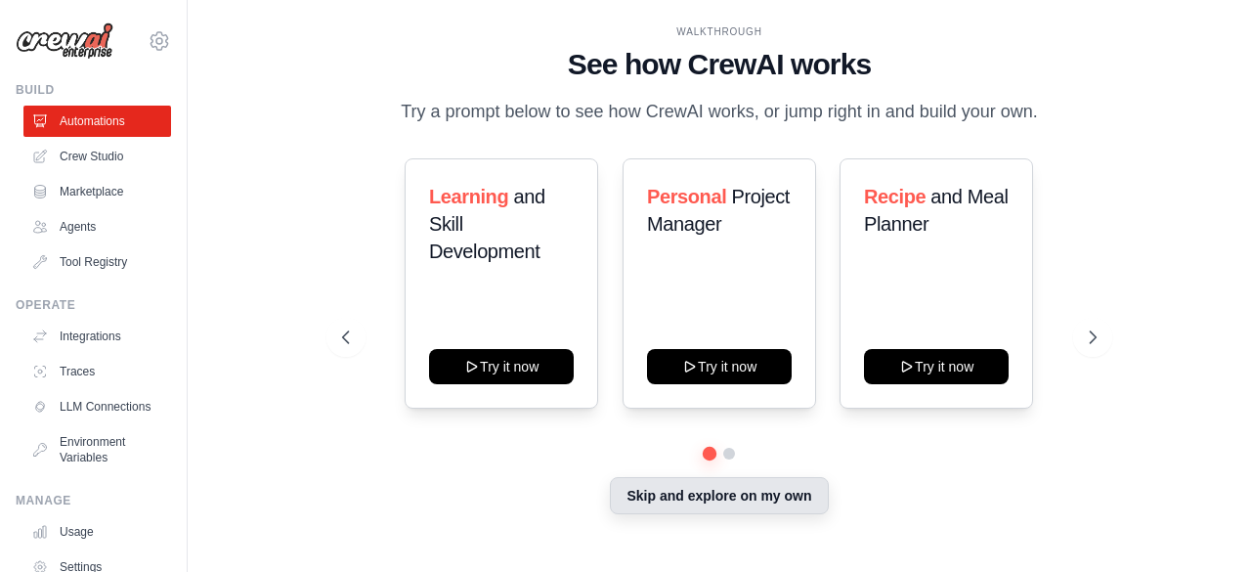
click at [631, 510] on button "Skip and explore on my own" at bounding box center [719, 495] width 218 height 37
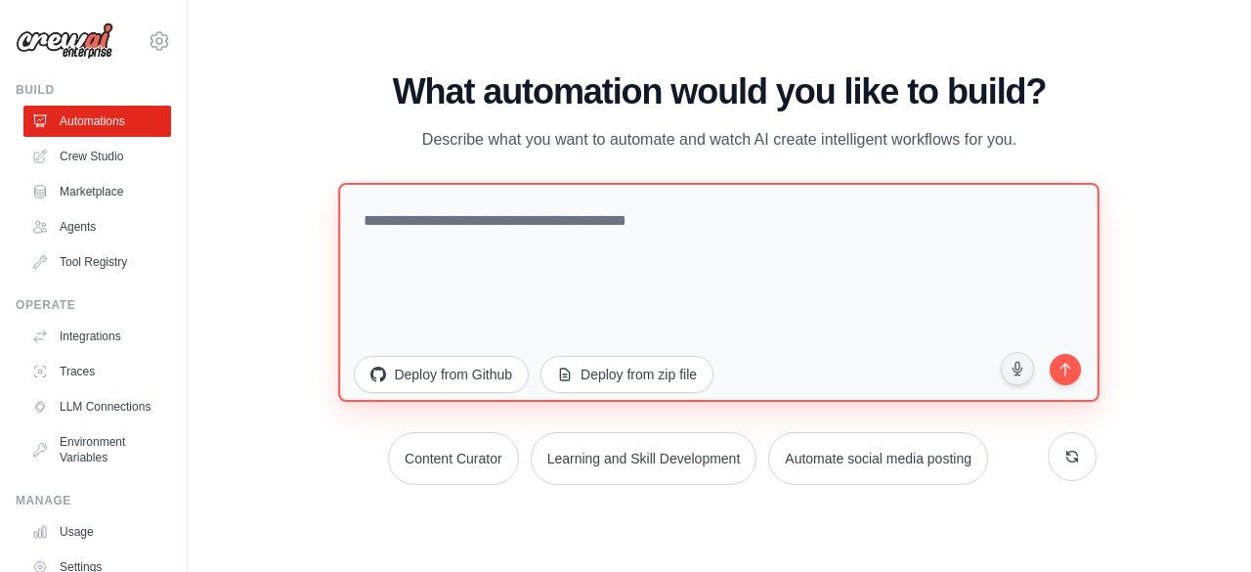
click at [648, 220] on textarea at bounding box center [720, 291] width 762 height 219
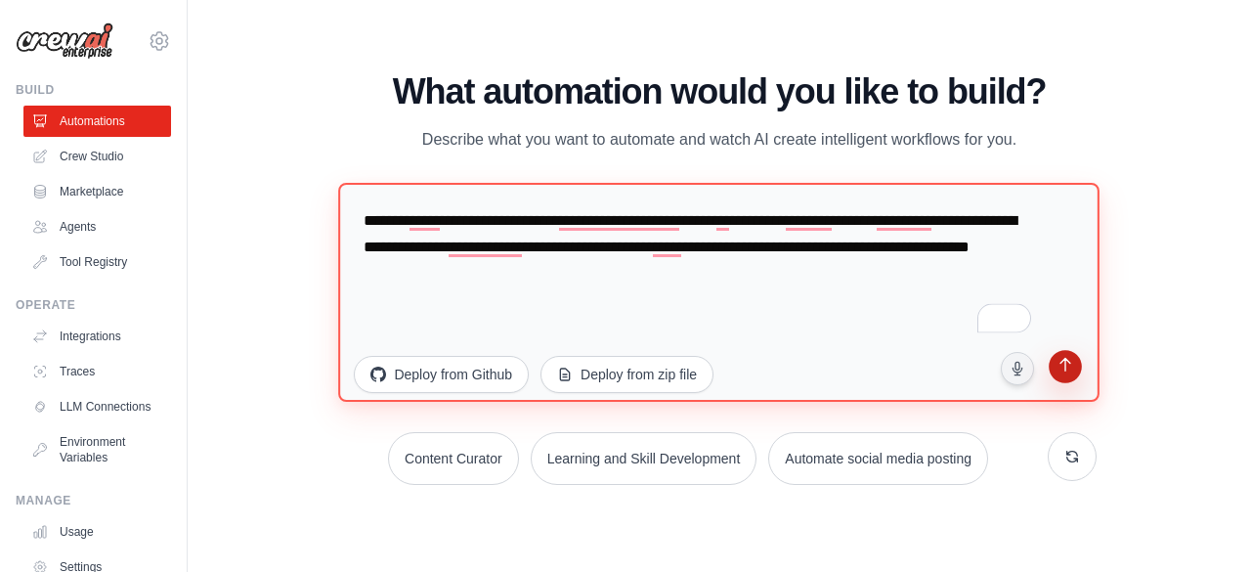
type textarea "**********"
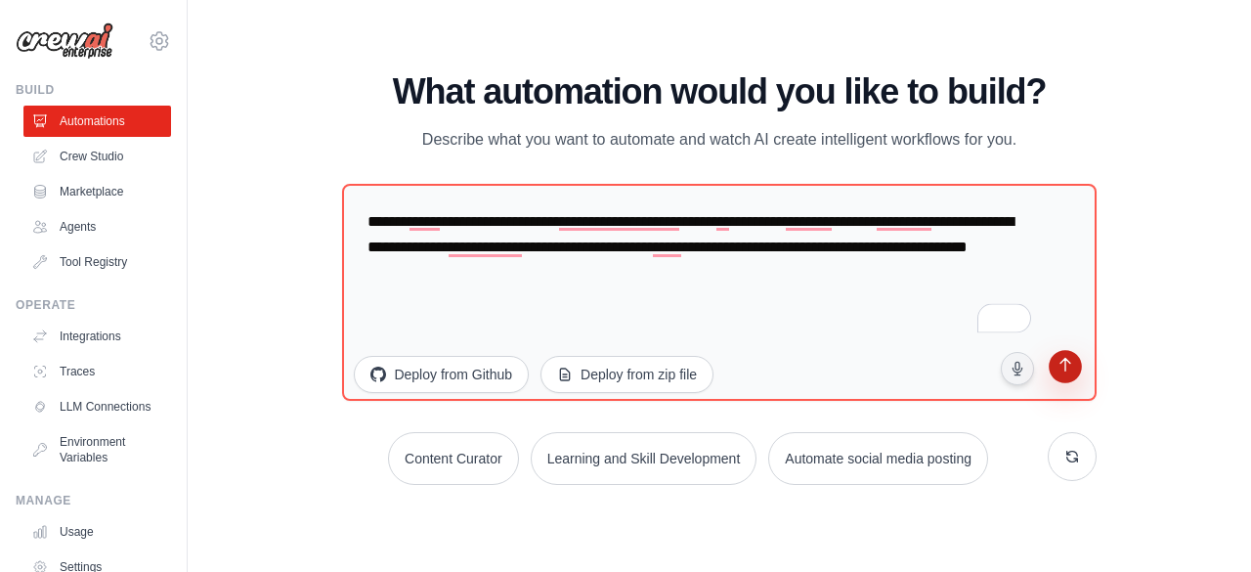
click at [1065, 371] on icon "submit" at bounding box center [1065, 367] width 11 height 14
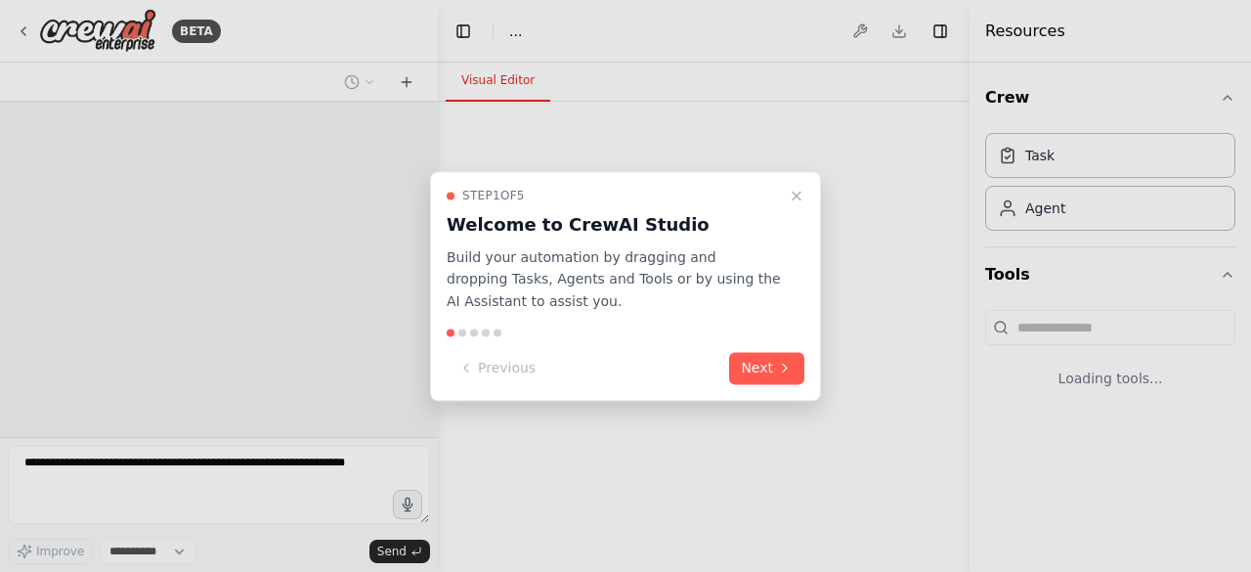
select select "****"
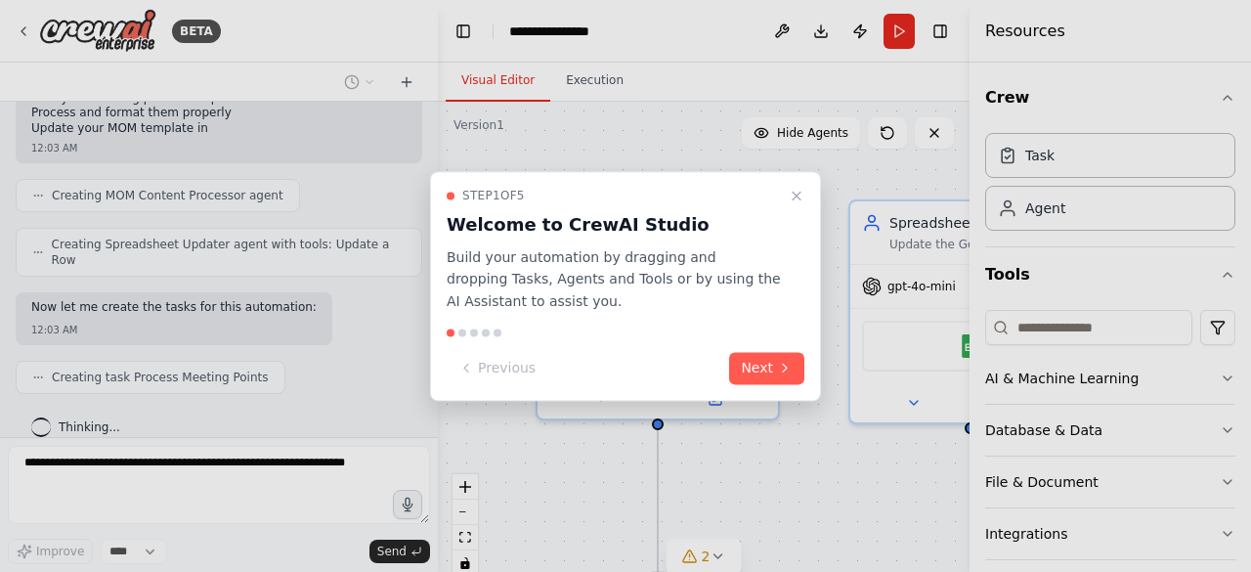
scroll to position [646, 0]
click at [759, 367] on button "Next" at bounding box center [766, 368] width 75 height 32
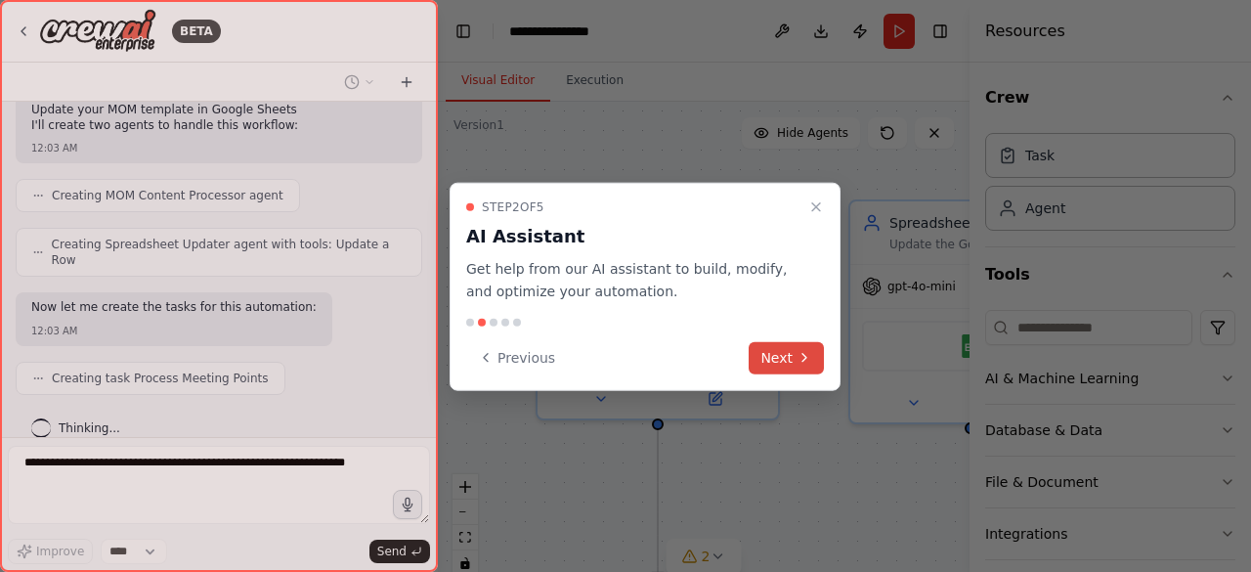
click at [774, 362] on button "Next" at bounding box center [786, 357] width 75 height 32
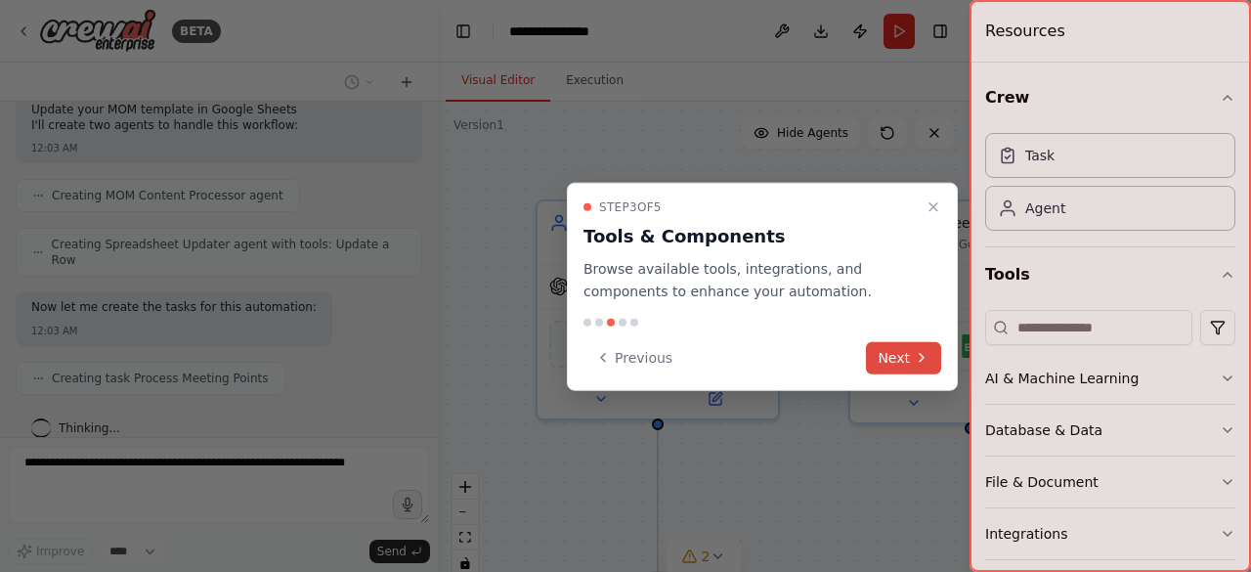
click at [883, 349] on button "Next" at bounding box center [903, 357] width 75 height 32
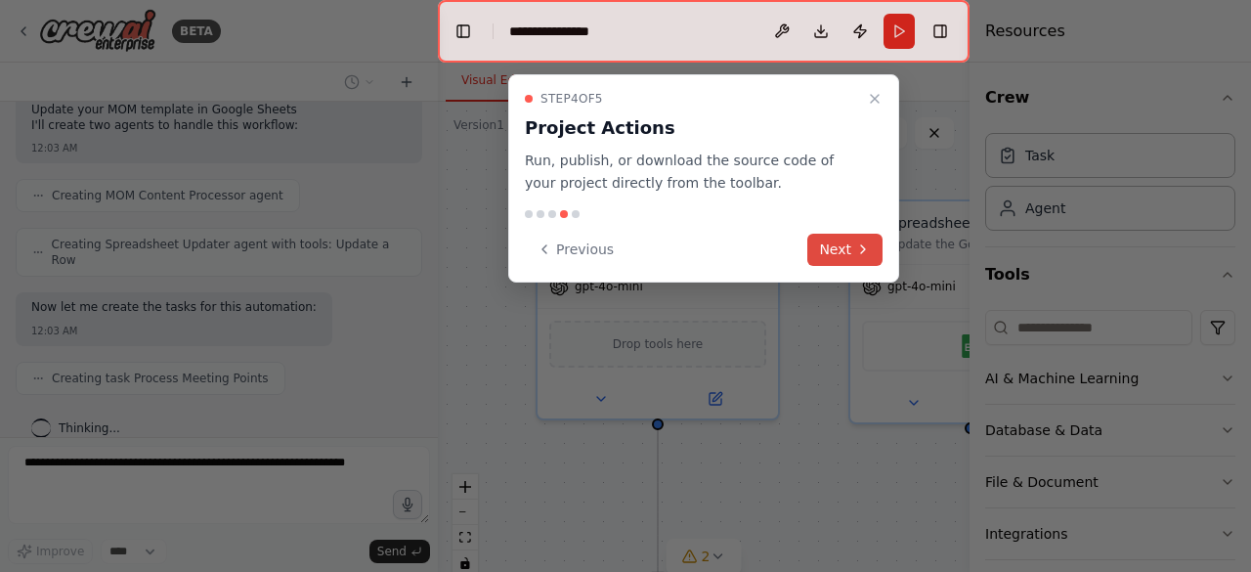
click at [843, 251] on button "Next" at bounding box center [845, 250] width 75 height 32
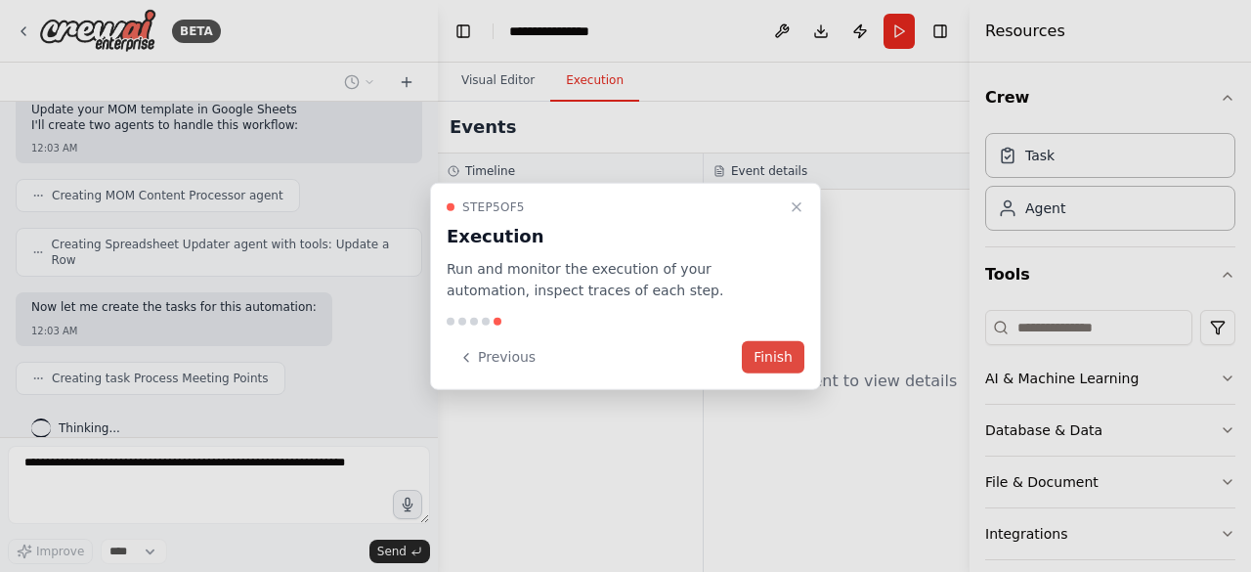
click at [784, 359] on button "Finish" at bounding box center [773, 357] width 63 height 32
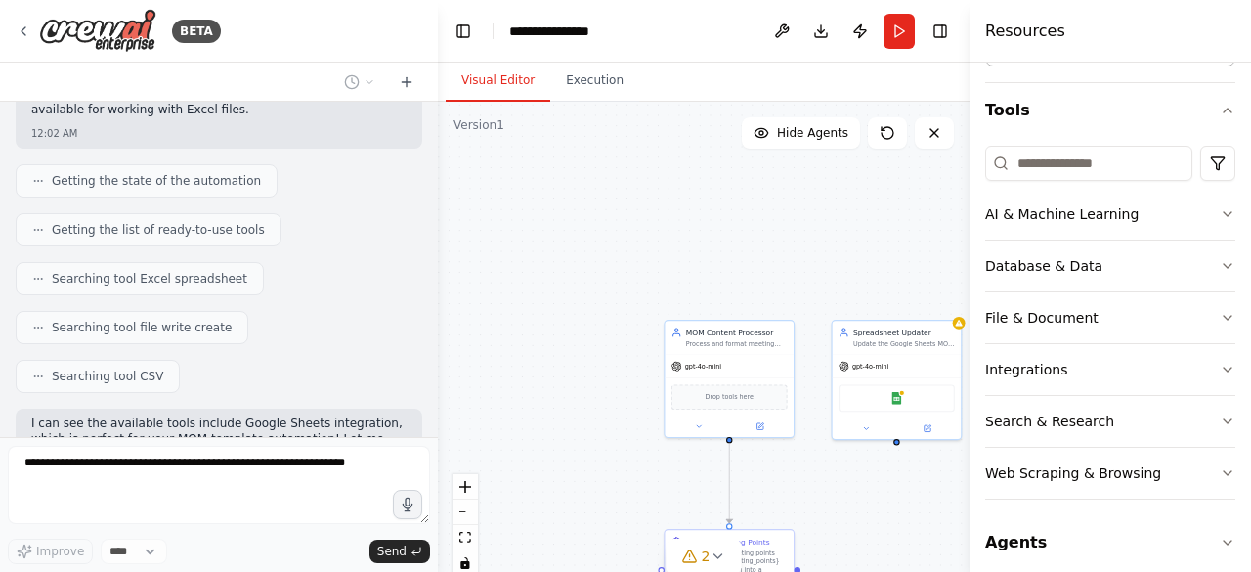
scroll to position [174, 0]
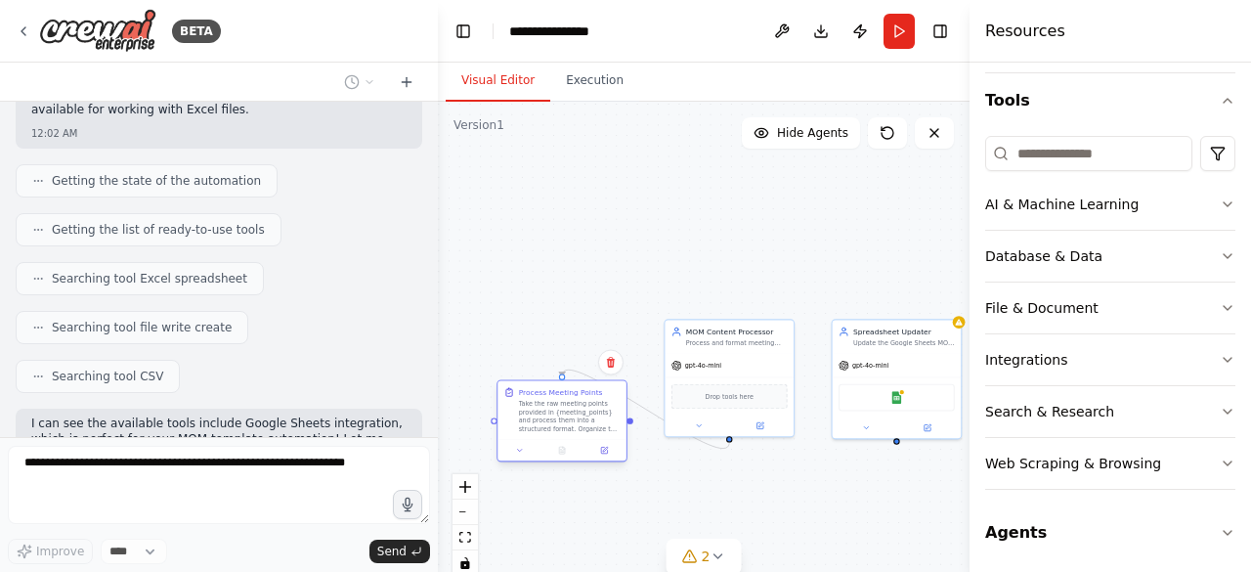
drag, startPoint x: 768, startPoint y: 556, endPoint x: 614, endPoint y: 423, distance: 203.8
click at [594, 403] on div "Take the raw meeting points provided in {meeting_points} and process them into …" at bounding box center [570, 416] width 102 height 33
click at [656, 496] on div ".deletable-edge-delete-btn { width: 20px; height: 20px; border: 0px solid #ffff…" at bounding box center [704, 346] width 532 height 489
click at [923, 421] on icon at bounding box center [927, 425] width 9 height 9
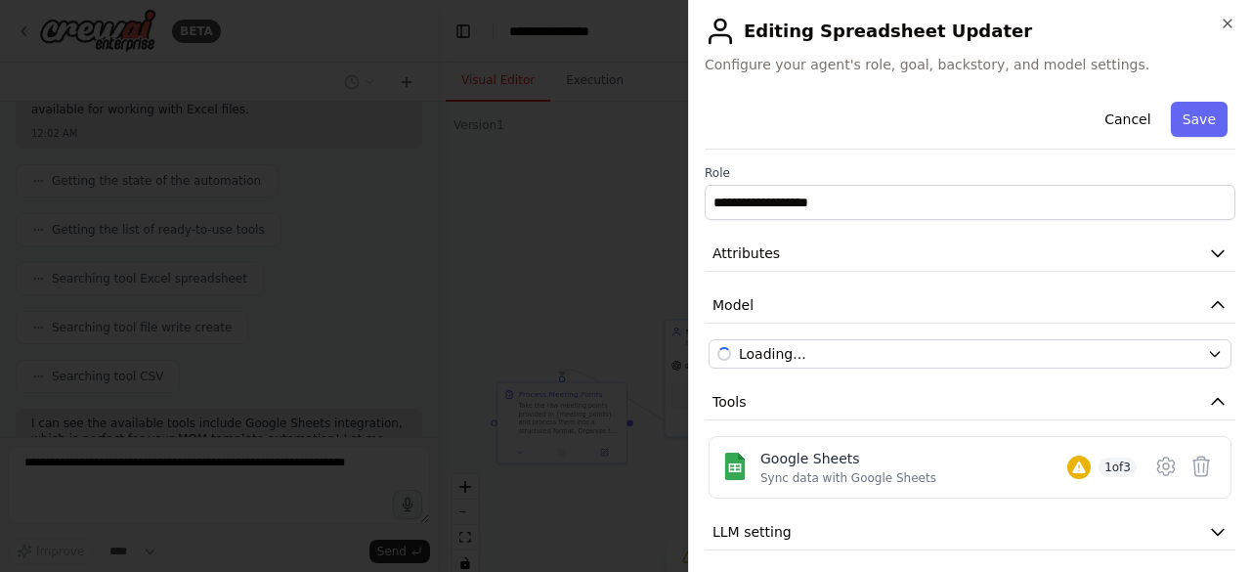
scroll to position [58, 0]
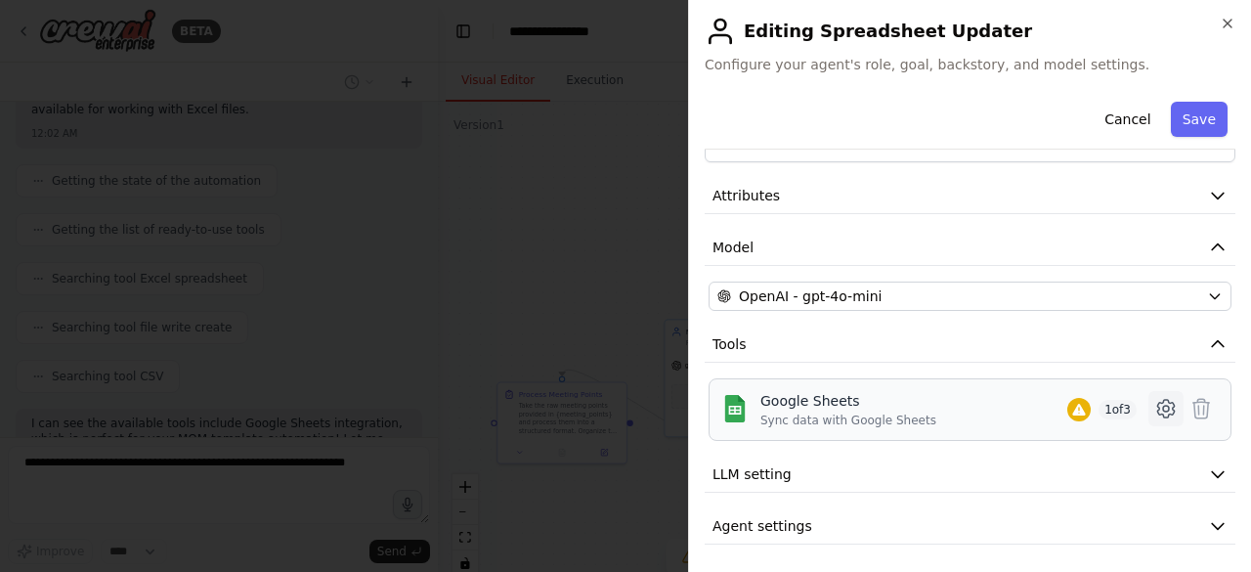
click at [1158, 407] on icon at bounding box center [1166, 409] width 17 height 18
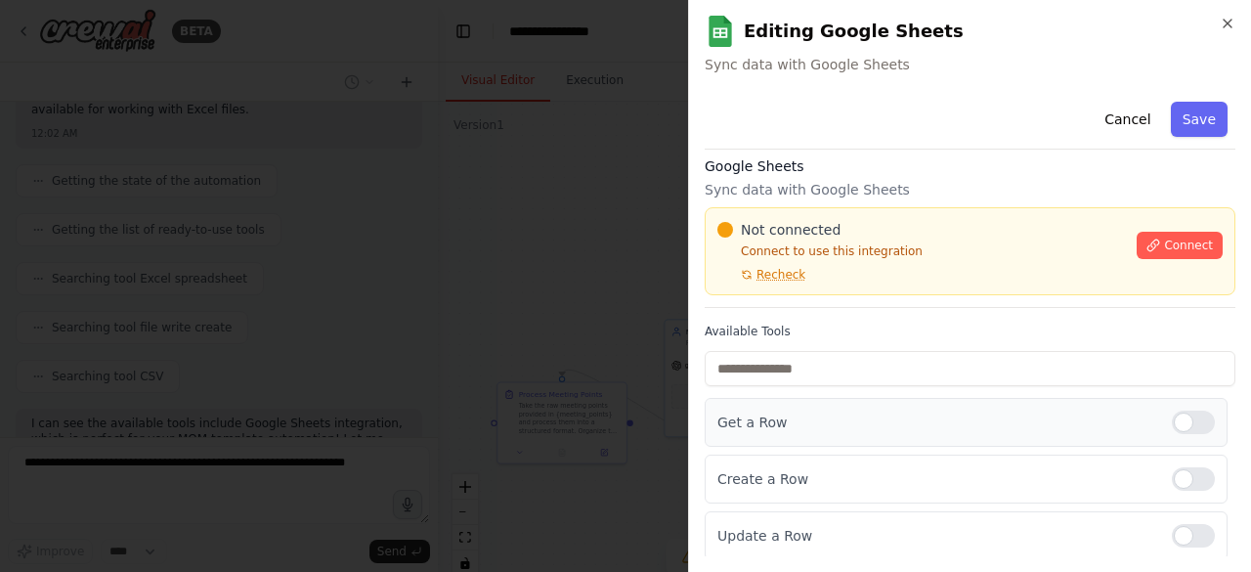
scroll to position [0, 0]
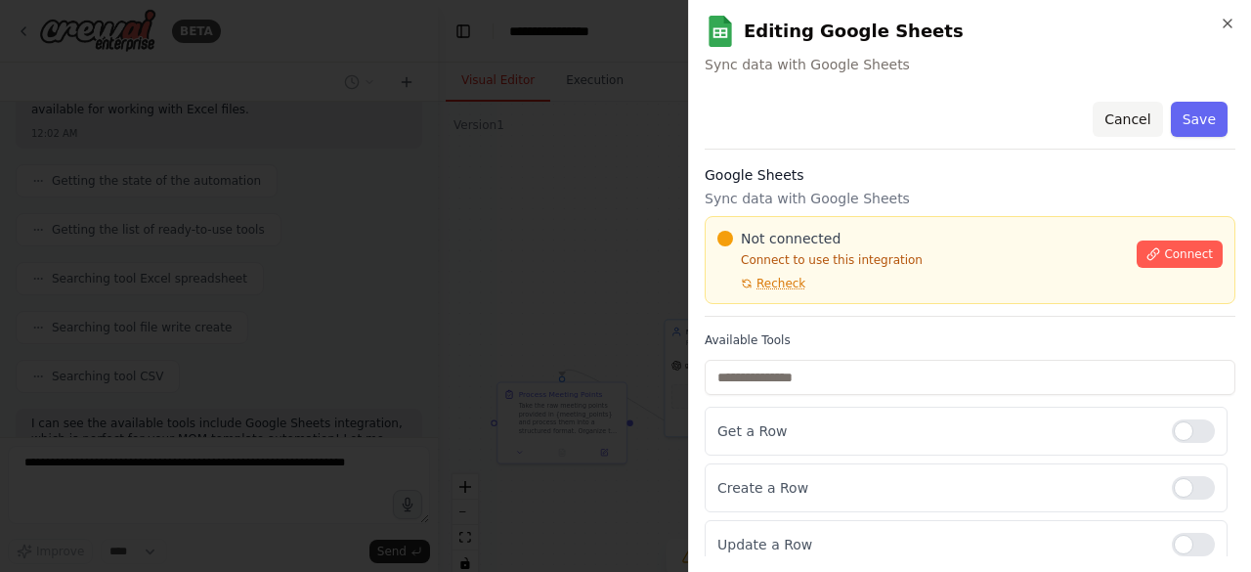
click at [1147, 124] on button "Cancel" at bounding box center [1127, 119] width 69 height 35
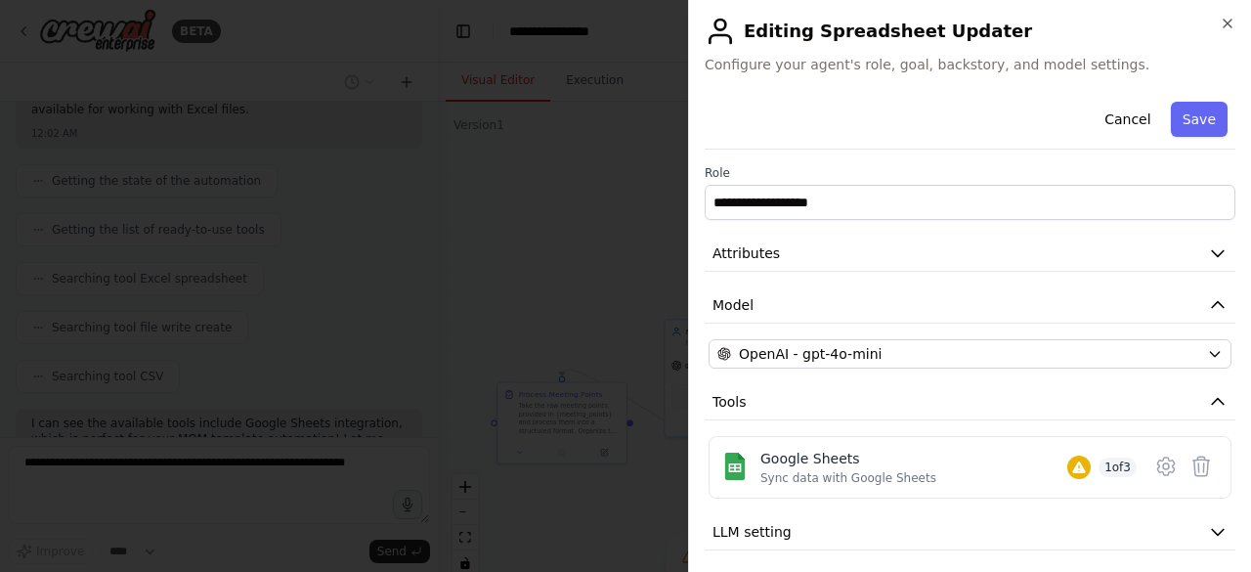
click at [1237, 24] on div "**********" at bounding box center [969, 286] width 563 height 572
click at [1222, 24] on icon "button" at bounding box center [1228, 24] width 16 height 16
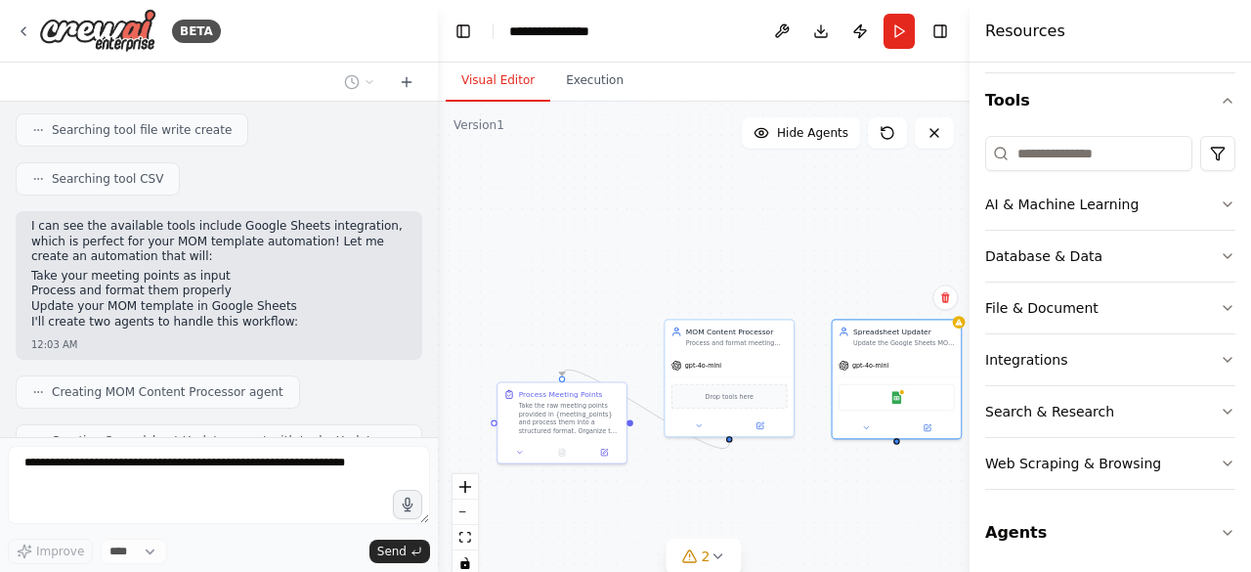
scroll to position [646, 0]
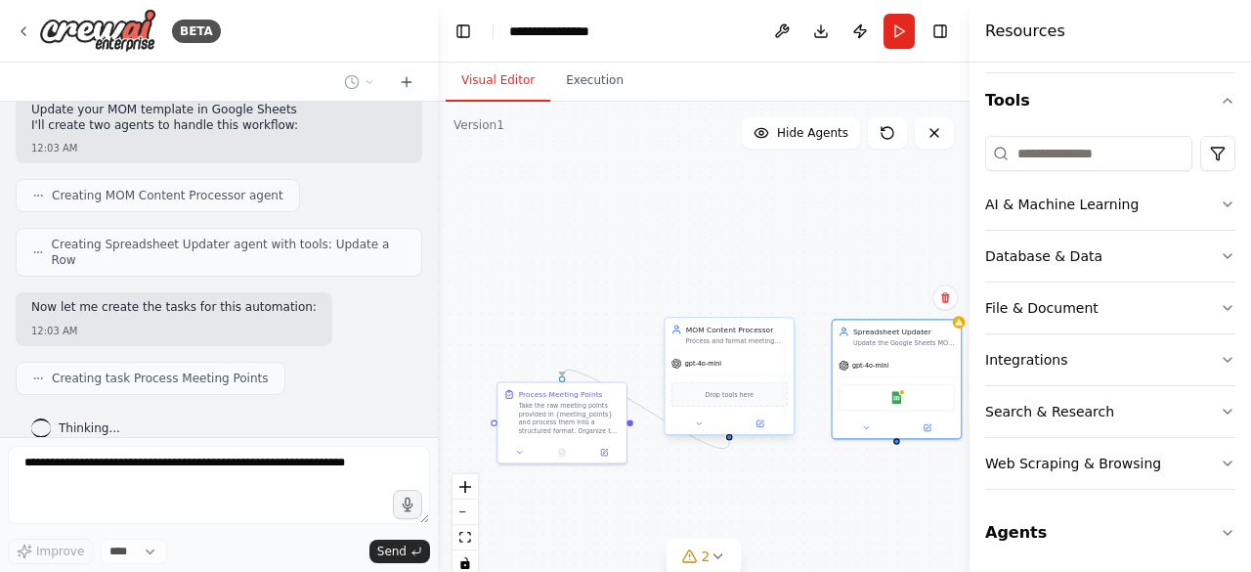
click at [718, 397] on span "Drop tools here" at bounding box center [729, 394] width 48 height 11
click at [855, 475] on div ".deletable-edge-delete-btn { width: 20px; height: 20px; border: 0px solid #ffff…" at bounding box center [704, 346] width 532 height 489
click at [727, 411] on div "Drop tools here" at bounding box center [729, 394] width 129 height 38
click at [866, 432] on div at bounding box center [897, 426] width 129 height 21
click at [870, 425] on icon at bounding box center [866, 425] width 9 height 9
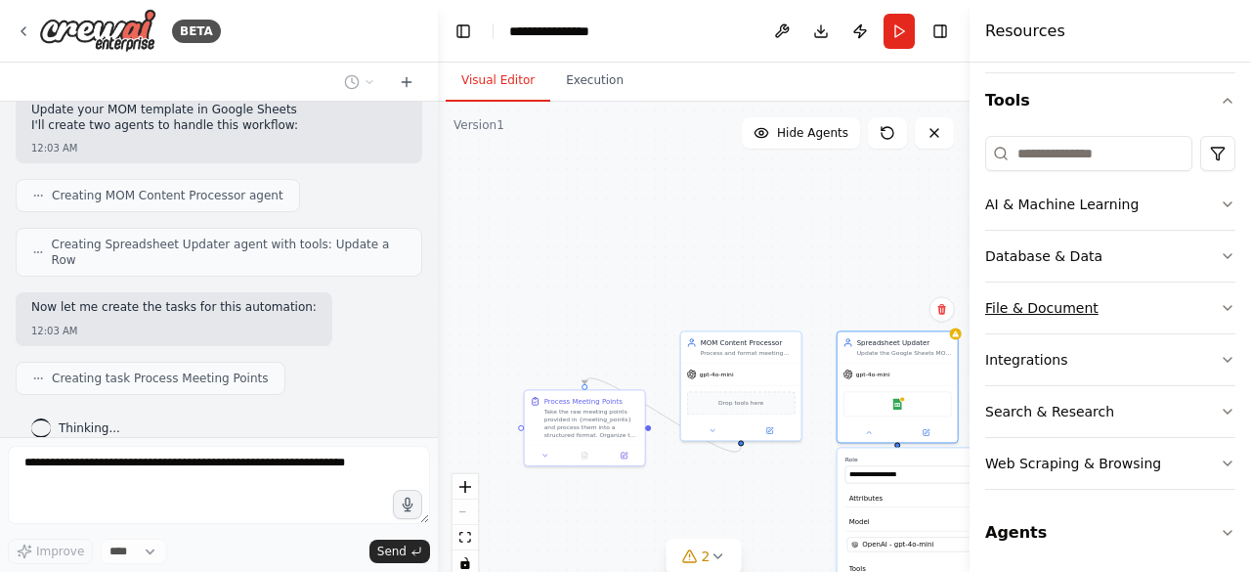
click at [1072, 311] on div "File & Document" at bounding box center [1042, 308] width 113 height 20
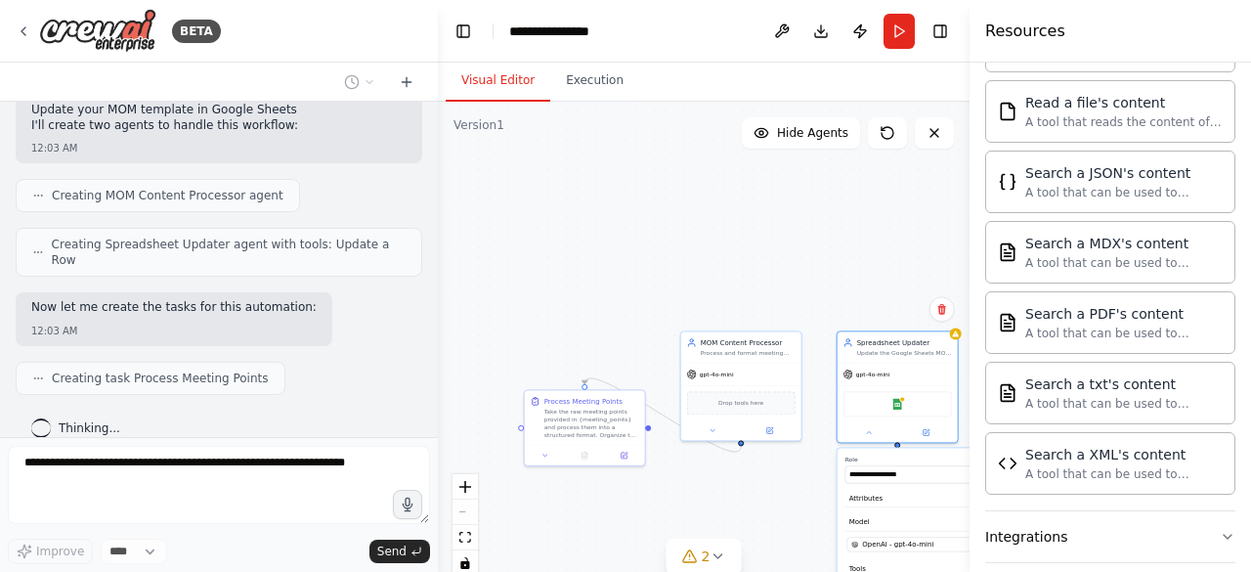
scroll to position [578, 0]
click at [254, 411] on div "Thinking..." at bounding box center [219, 428] width 407 height 35
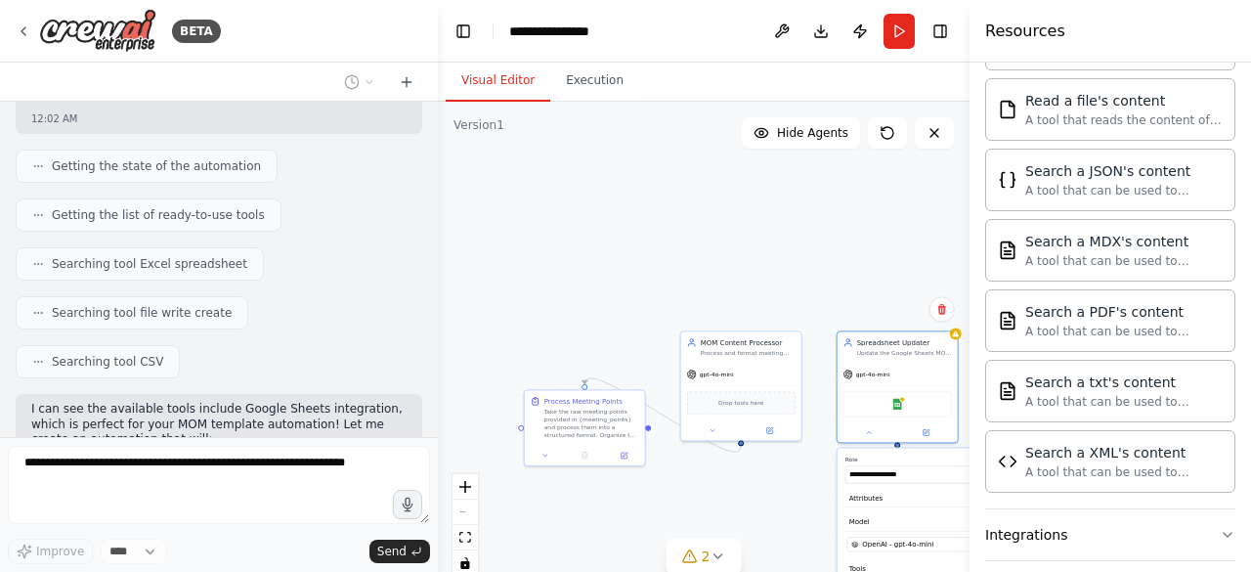
scroll to position [0, 0]
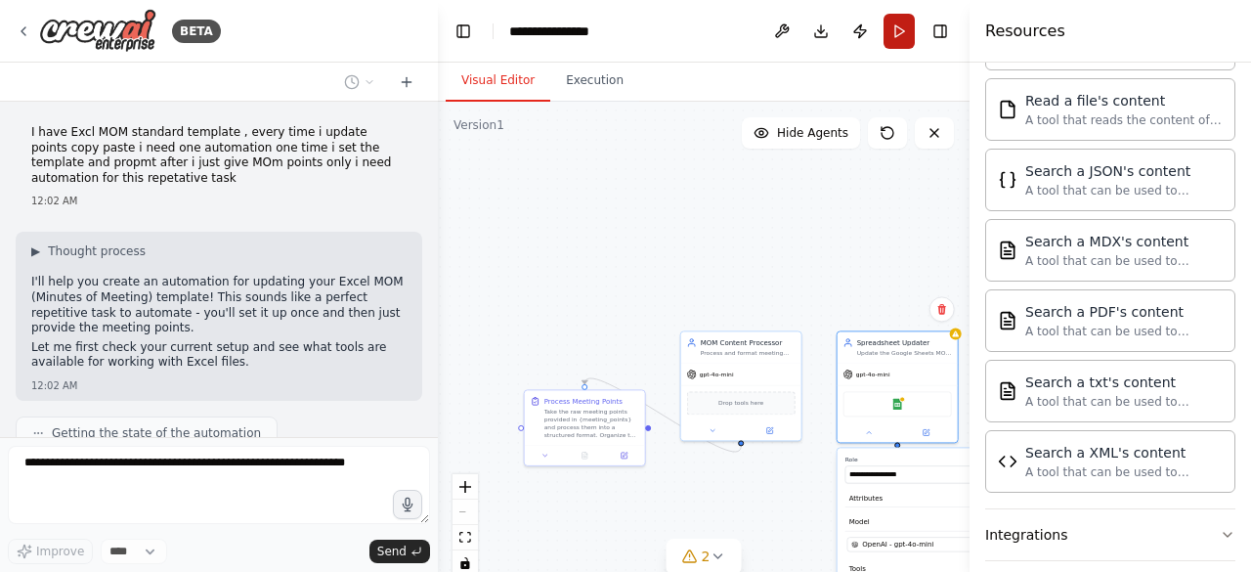
click at [898, 30] on button "Run" at bounding box center [899, 31] width 31 height 35
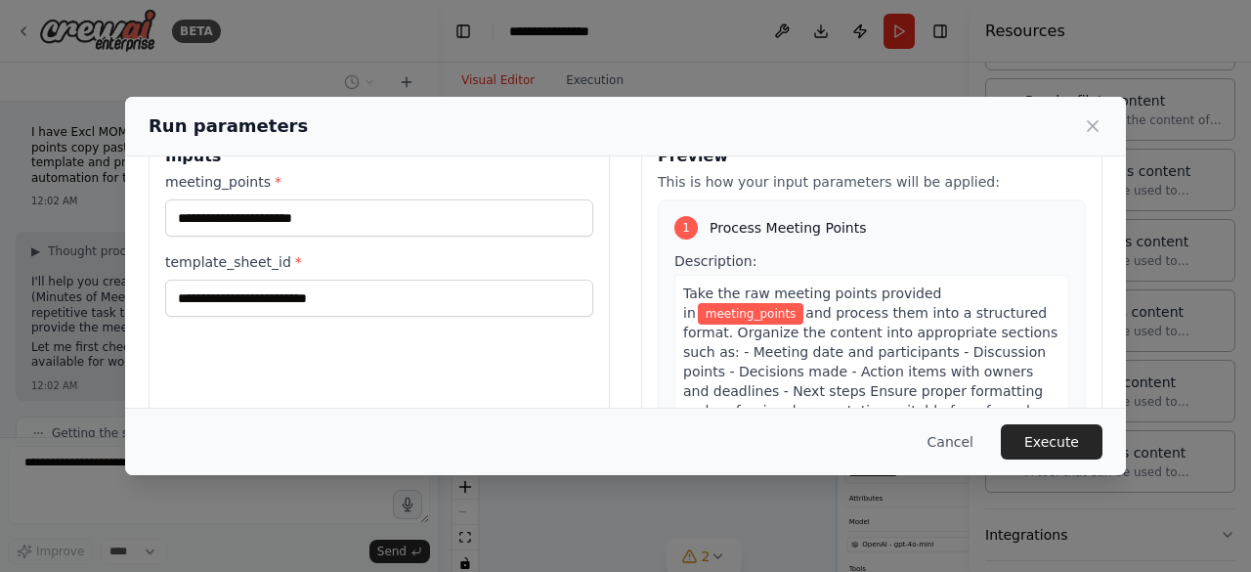
scroll to position [51, 0]
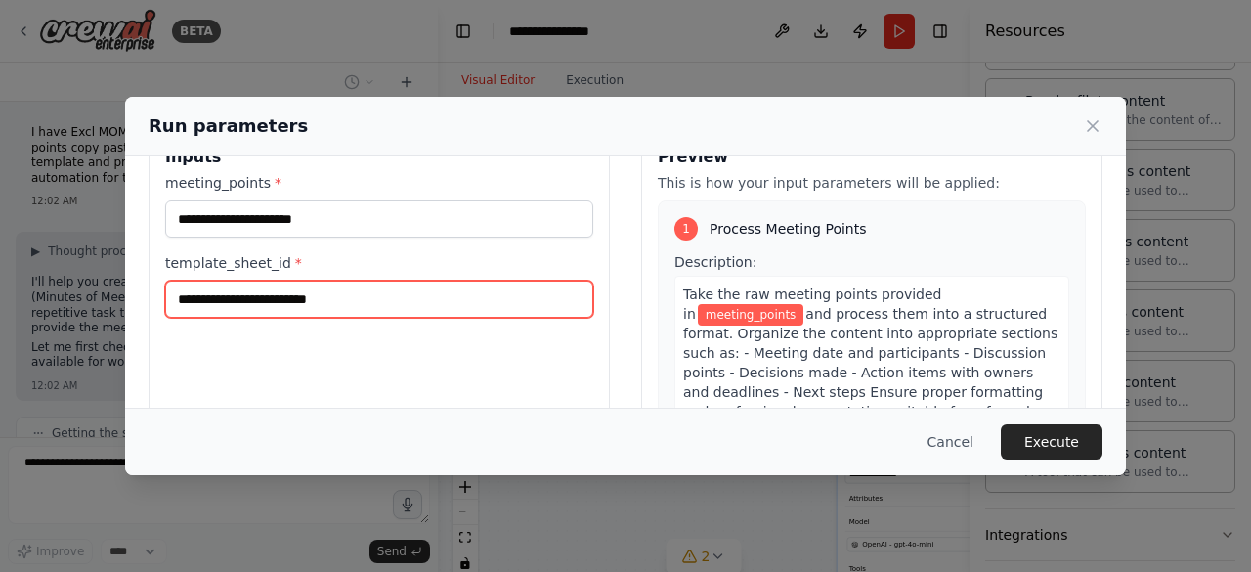
click at [325, 306] on input "template_sheet_id *" at bounding box center [379, 299] width 428 height 37
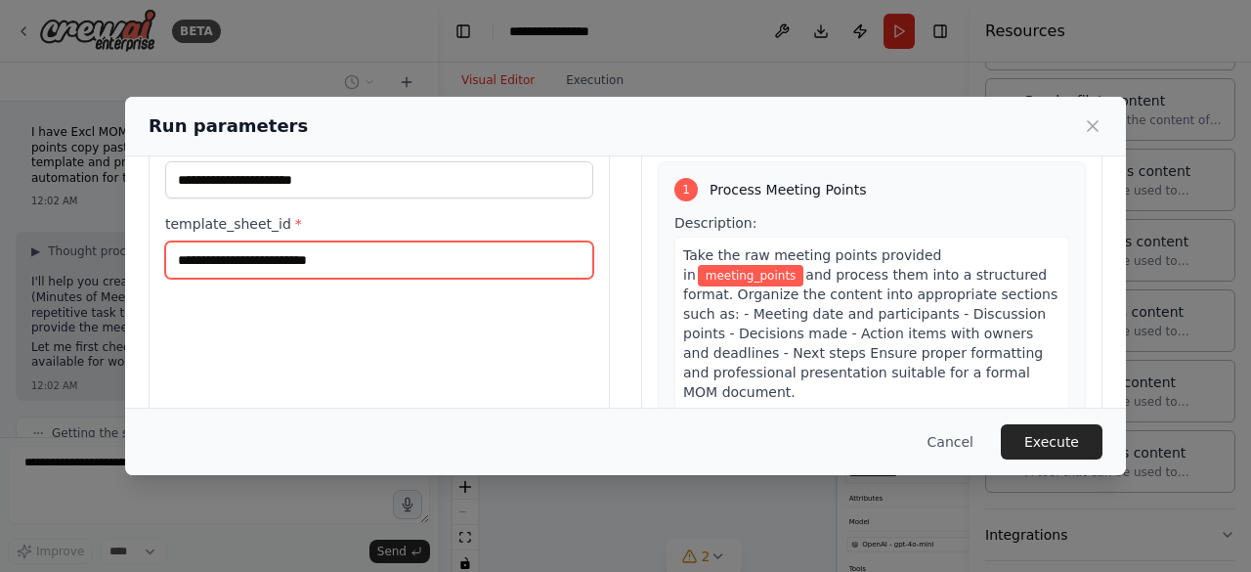
scroll to position [0, 0]
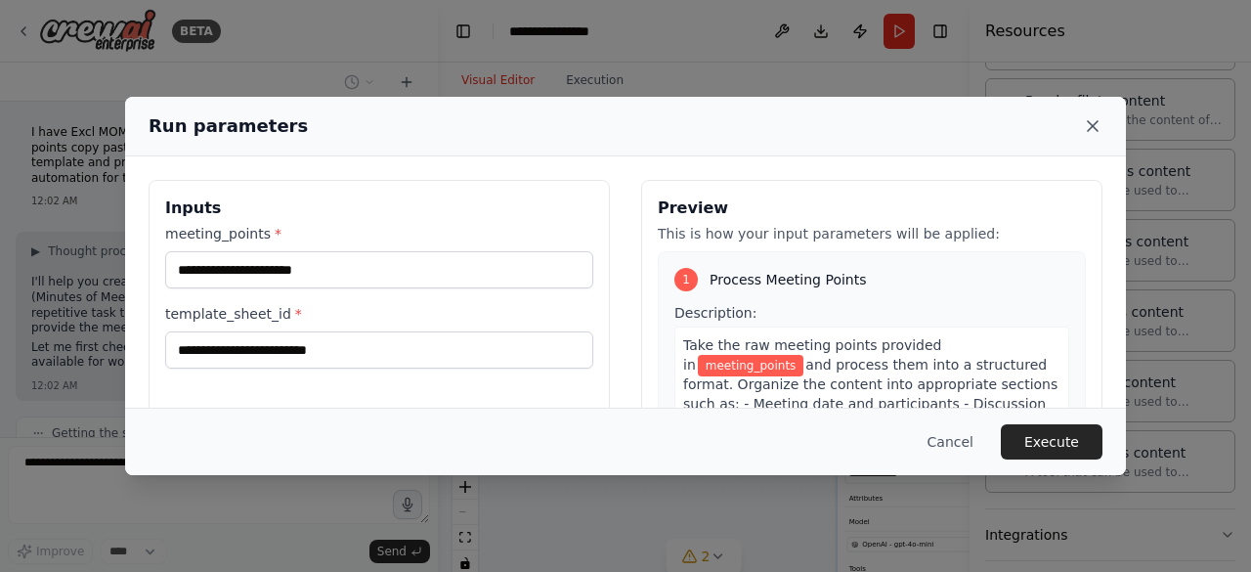
click at [1086, 125] on icon at bounding box center [1093, 126] width 20 height 20
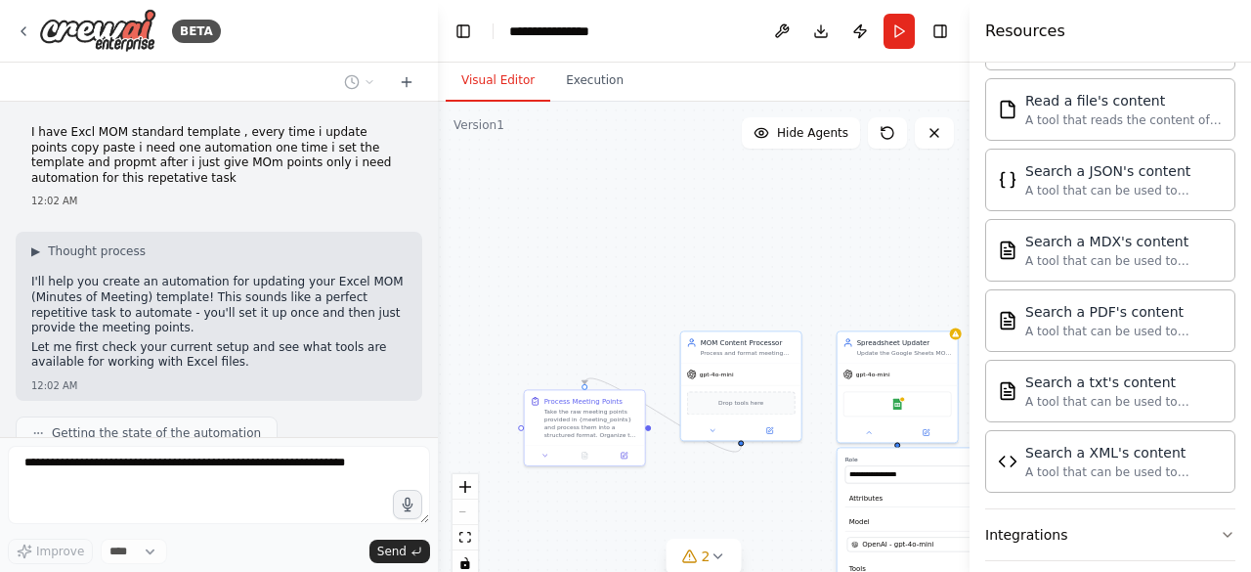
scroll to position [646, 0]
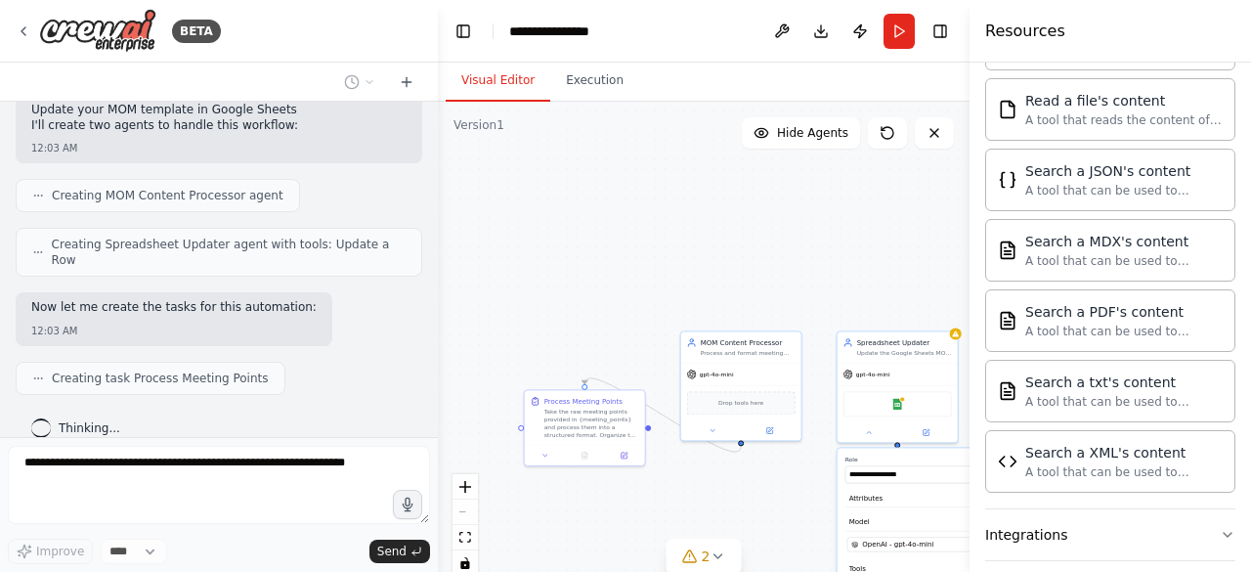
click at [125, 365] on div "Creating task Process Meeting Points" at bounding box center [151, 378] width 270 height 33
click at [726, 558] on button "2" at bounding box center [704, 557] width 75 height 36
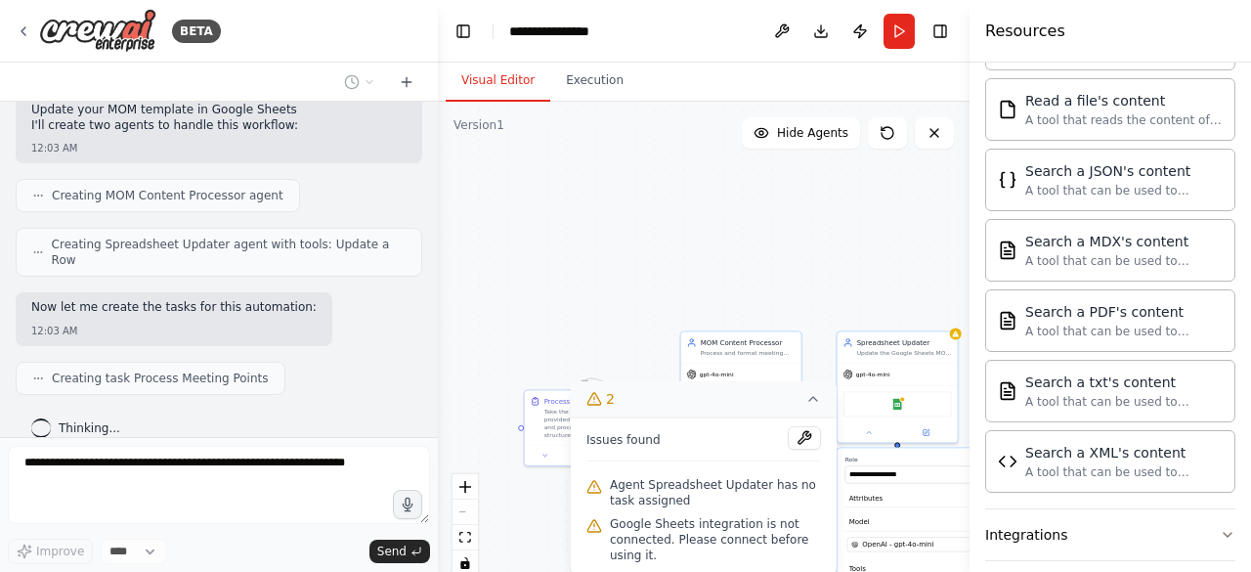
click at [821, 399] on button "2" at bounding box center [704, 399] width 266 height 36
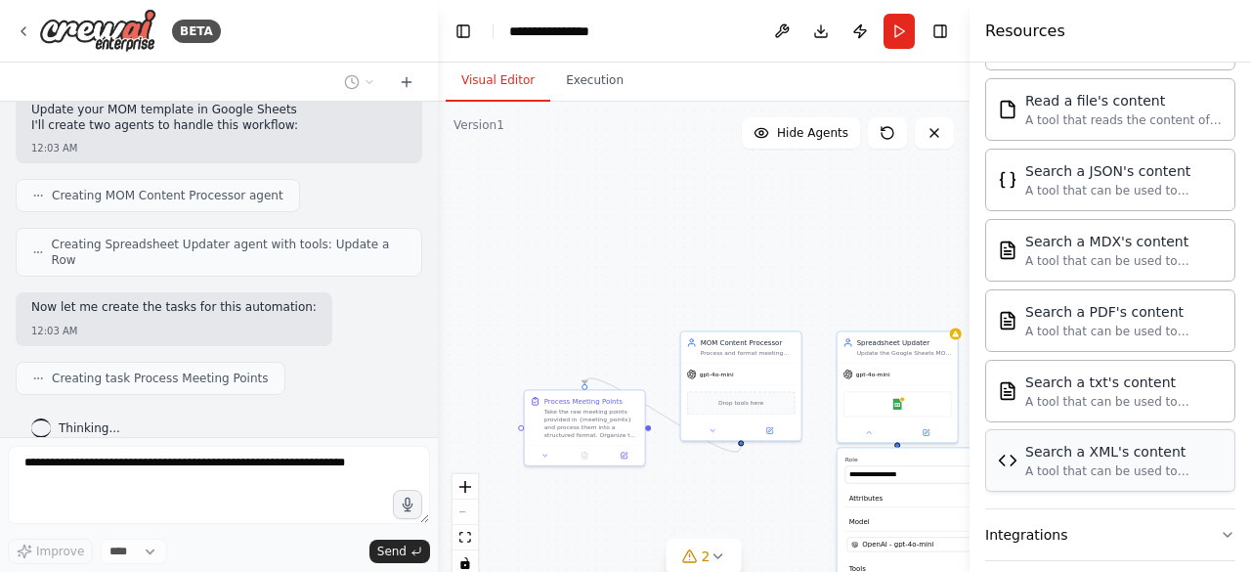
scroll to position [747, 0]
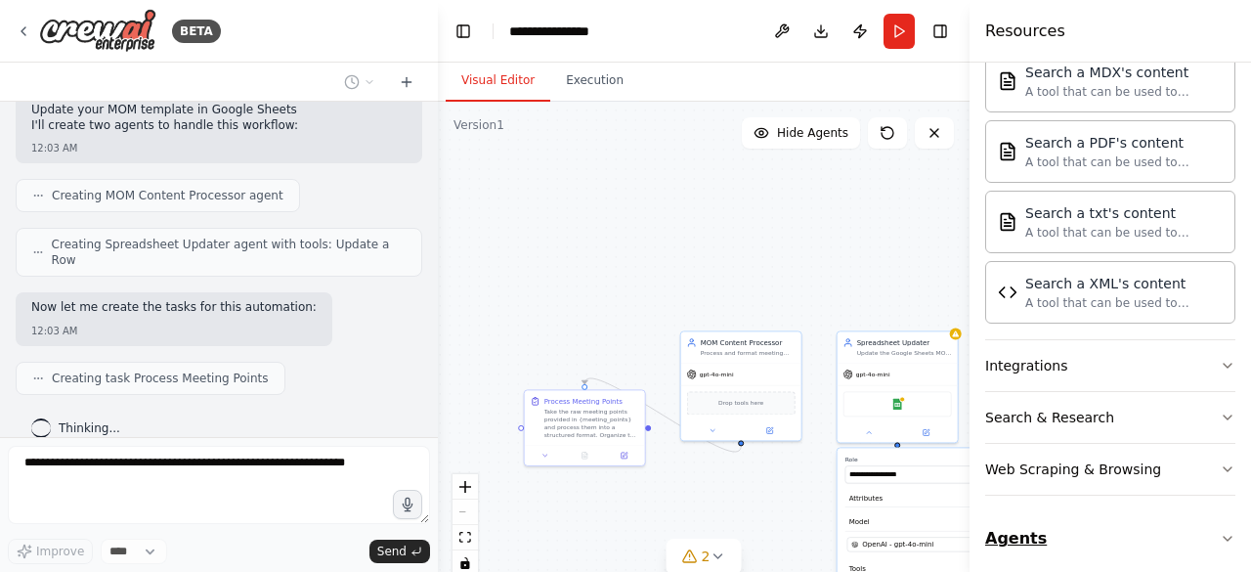
click at [1061, 521] on button "Agents" at bounding box center [1111, 538] width 250 height 55
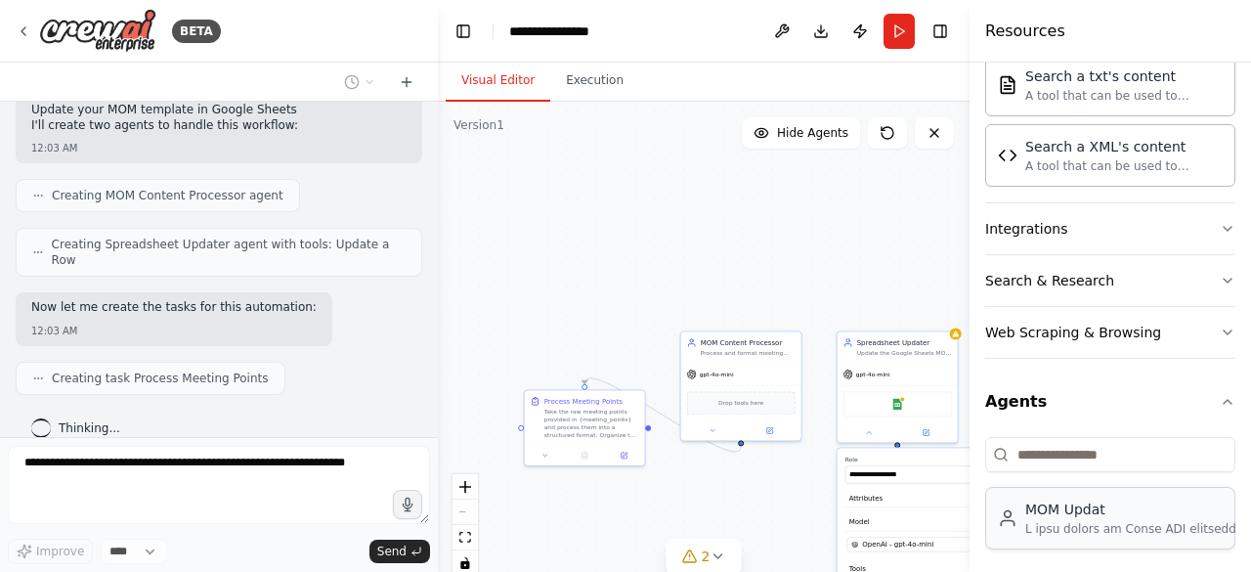
click at [1087, 521] on div at bounding box center [1155, 529] width 259 height 16
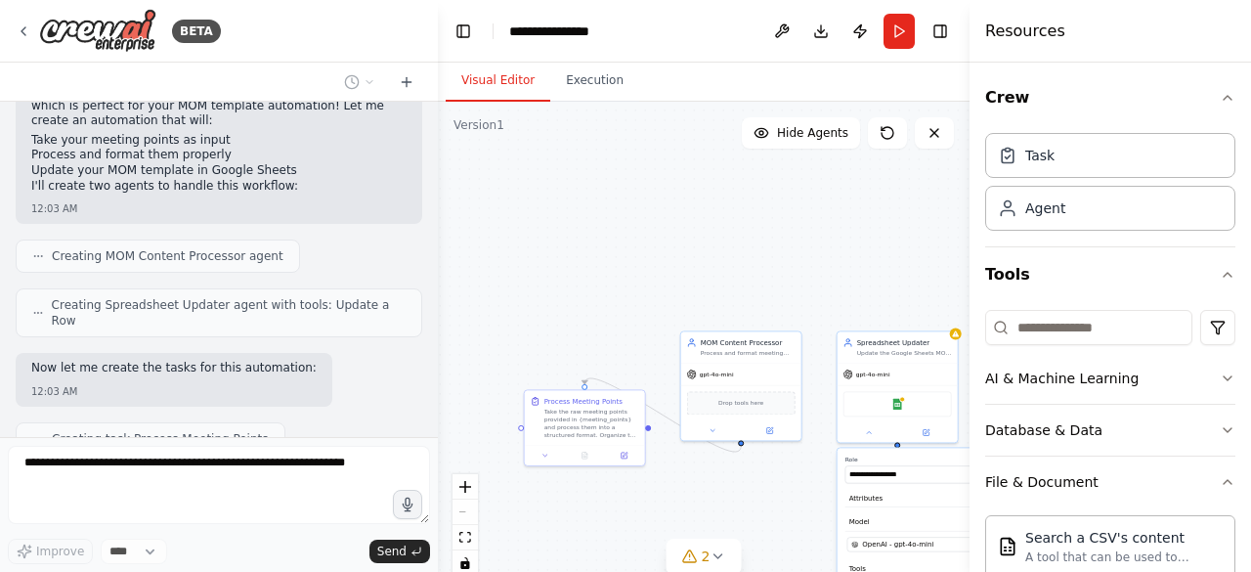
scroll to position [638, 0]
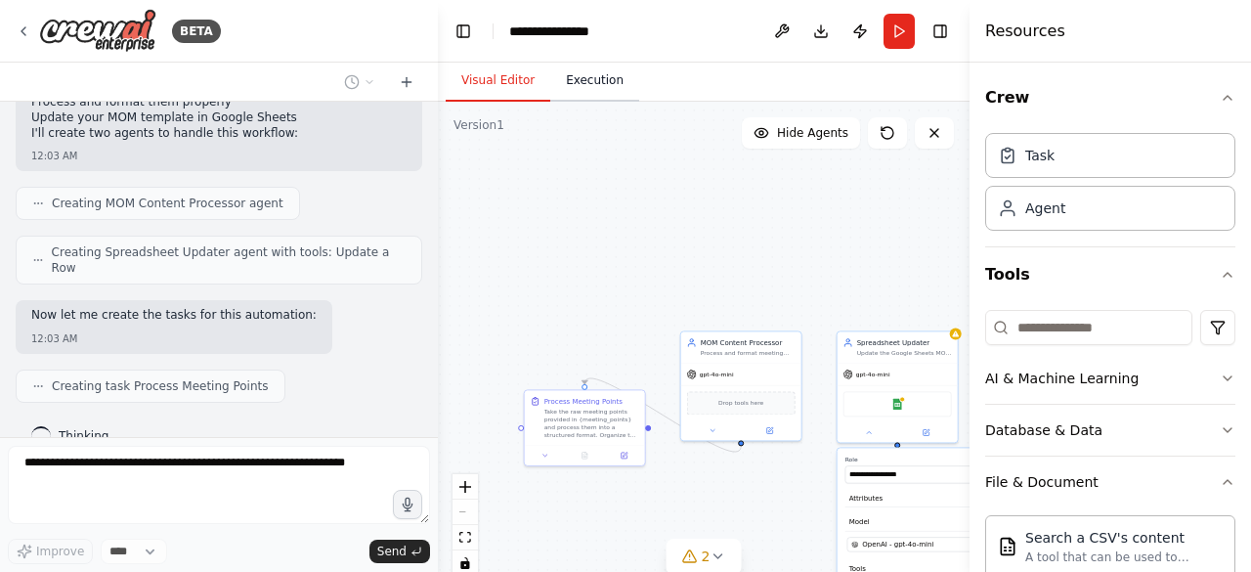
click at [596, 82] on button "Execution" at bounding box center [594, 81] width 89 height 41
click at [507, 82] on button "Visual Editor" at bounding box center [498, 81] width 105 height 41
click at [899, 296] on div ".deletable-edge-delete-btn { width: 20px; height: 20px; border: 0px solid #ffff…" at bounding box center [704, 346] width 532 height 489
click at [890, 239] on div ".deletable-edge-delete-btn { width: 20px; height: 20px; border: 0px solid #ffff…" at bounding box center [704, 346] width 532 height 489
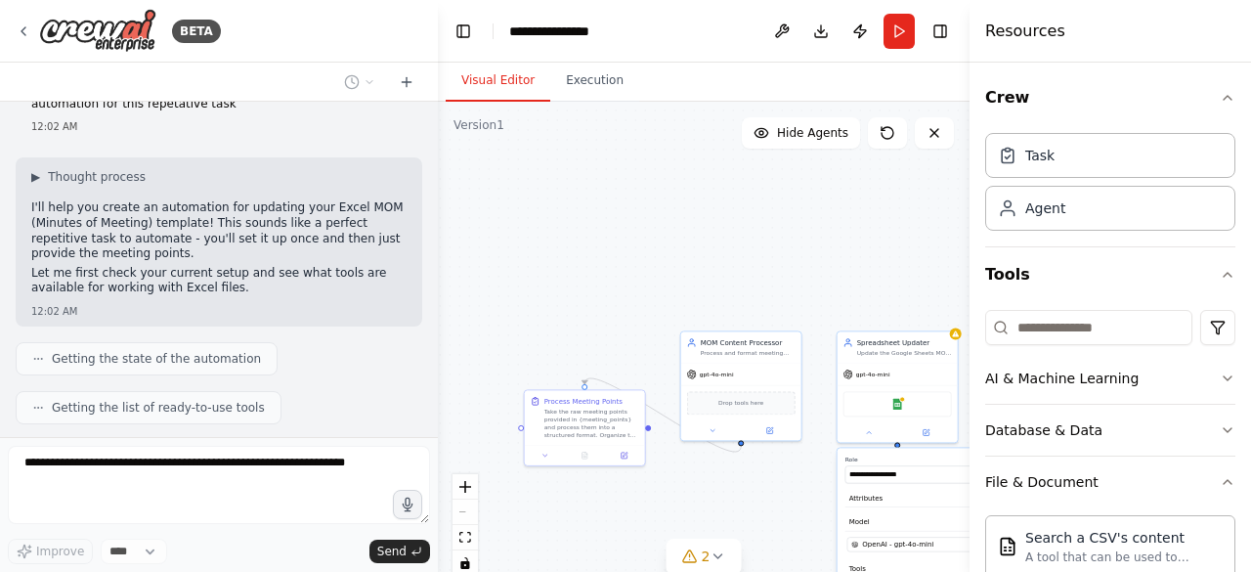
scroll to position [646, 0]
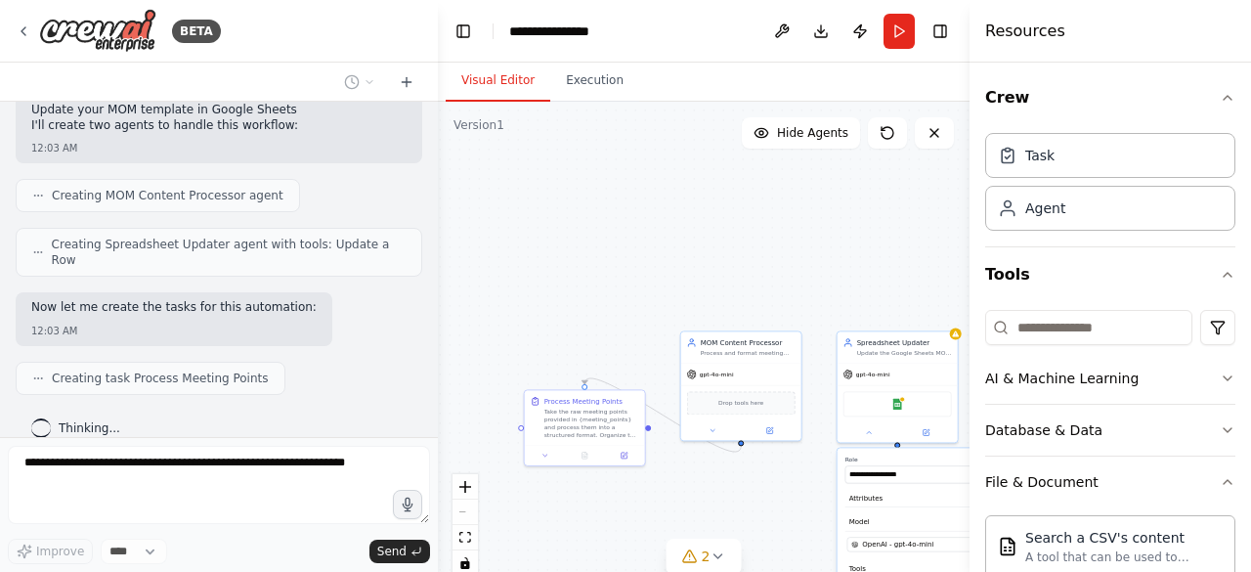
click at [98, 420] on span "Thinking..." at bounding box center [90, 428] width 62 height 16
click at [49, 371] on div "Creating task Process Meeting Points" at bounding box center [150, 379] width 237 height 16
